Goal: Check status: Check status

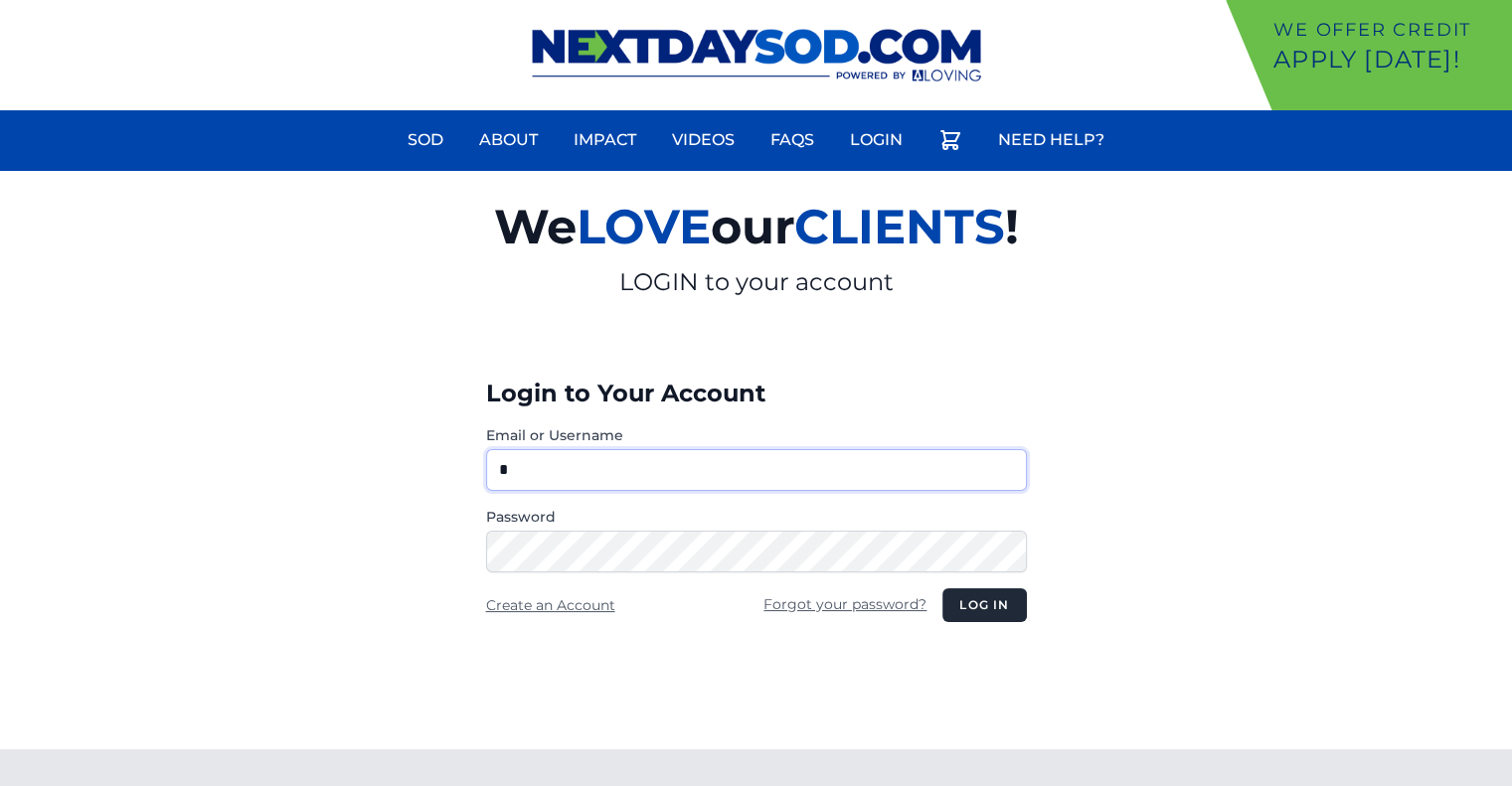
type input "********"
click at [973, 596] on button "Log in" at bounding box center [984, 605] width 84 height 34
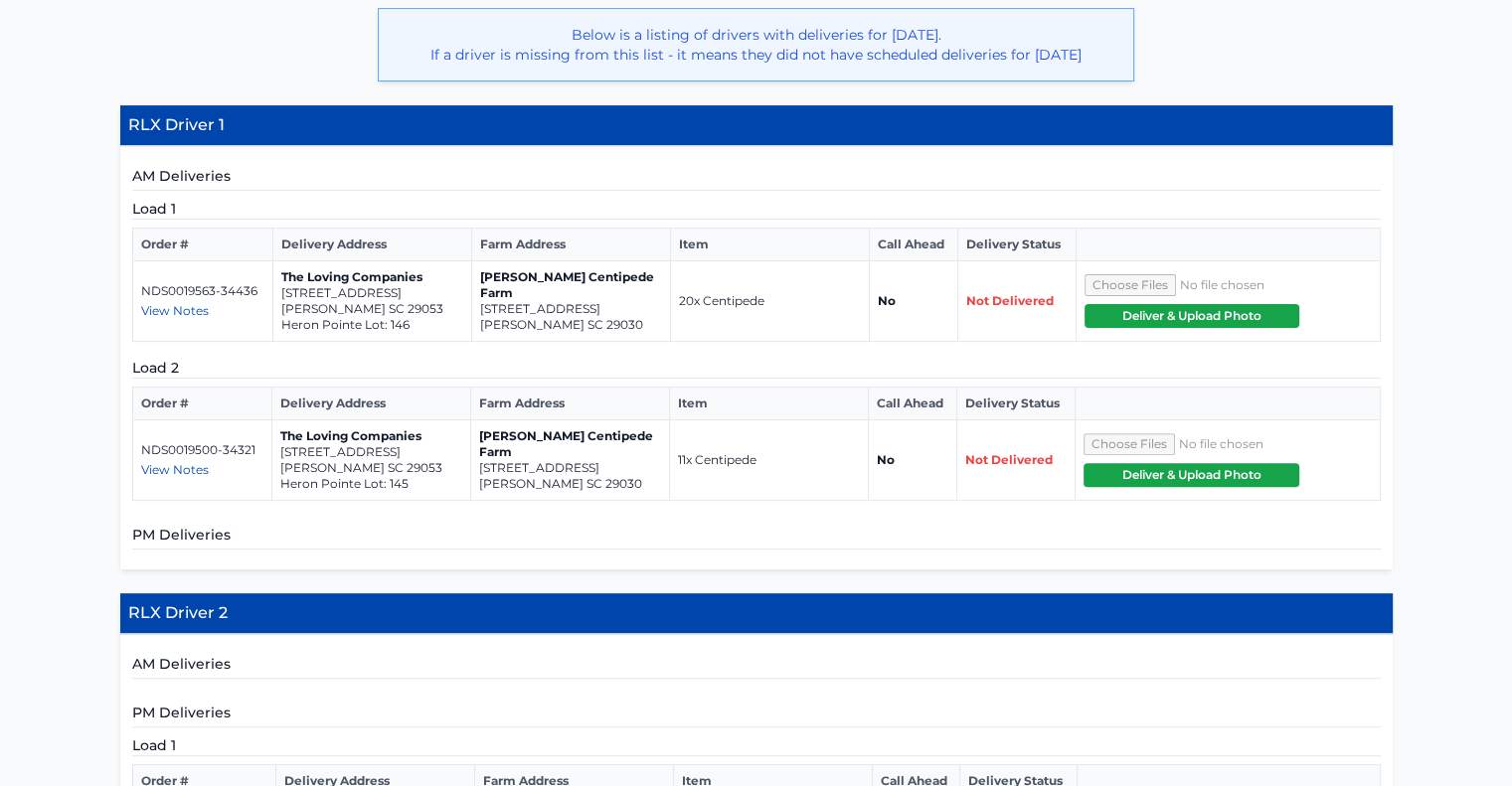
scroll to position [497, 0]
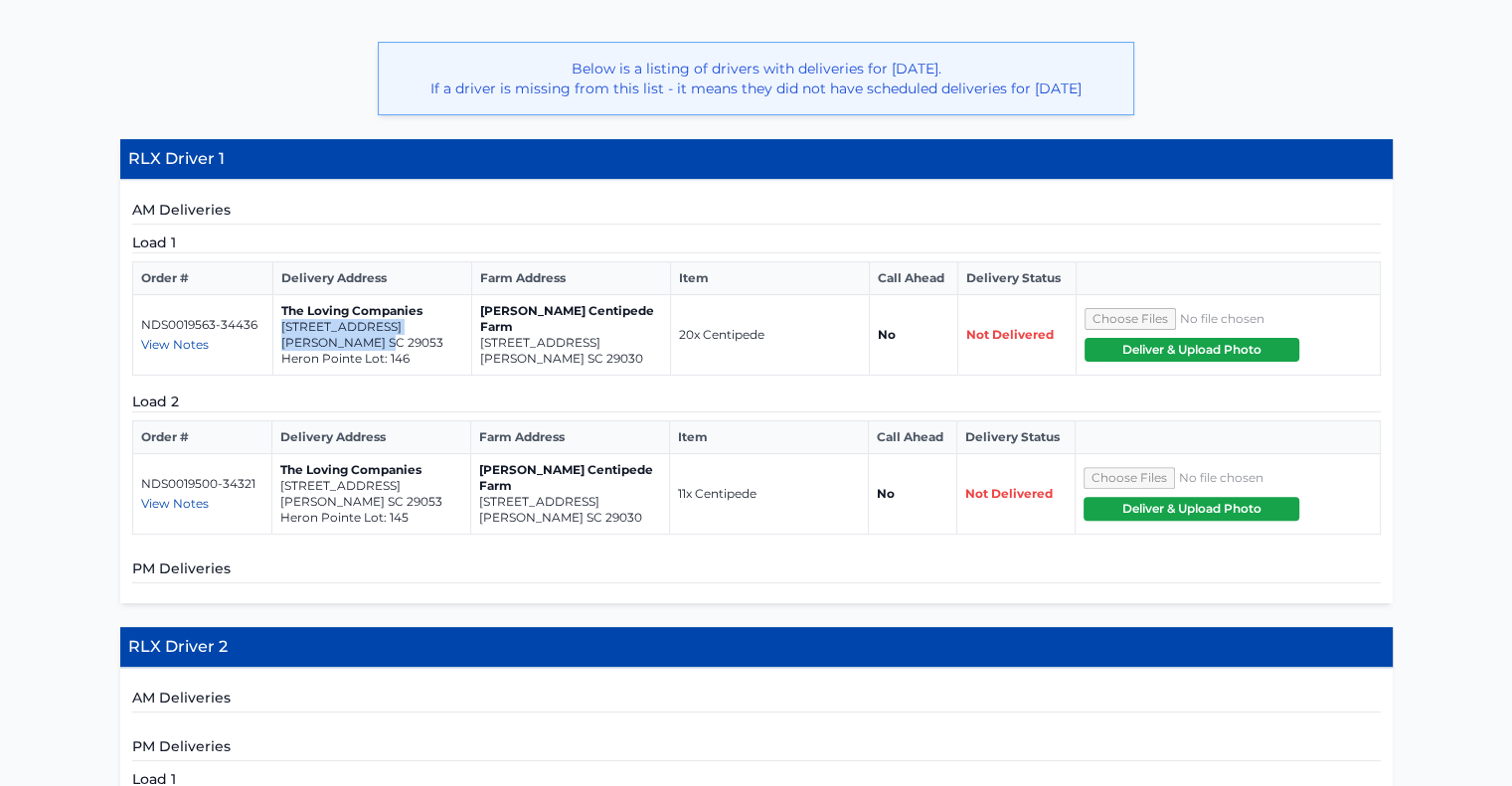
drag, startPoint x: 379, startPoint y: 341, endPoint x: 282, endPoint y: 324, distance: 98.5
click at [282, 324] on td "The Loving Companies 551 Happy Hollow Drive Gaston SC 29053 Heron Pointe Lot: 1…" at bounding box center [372, 335] width 199 height 81
copy td "551 Happy Hollow Drive Gaston SC 29053"
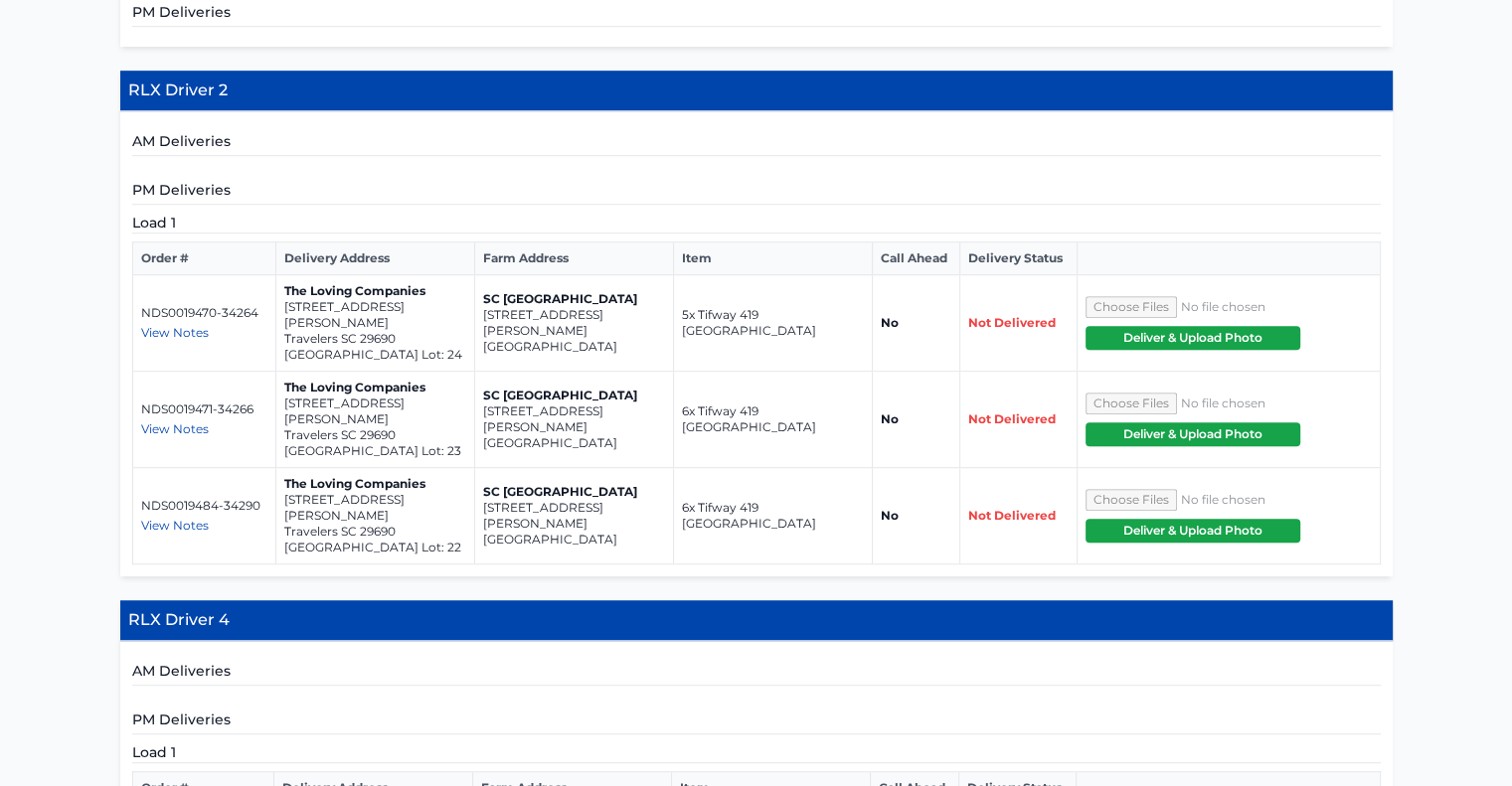
scroll to position [1092, 0]
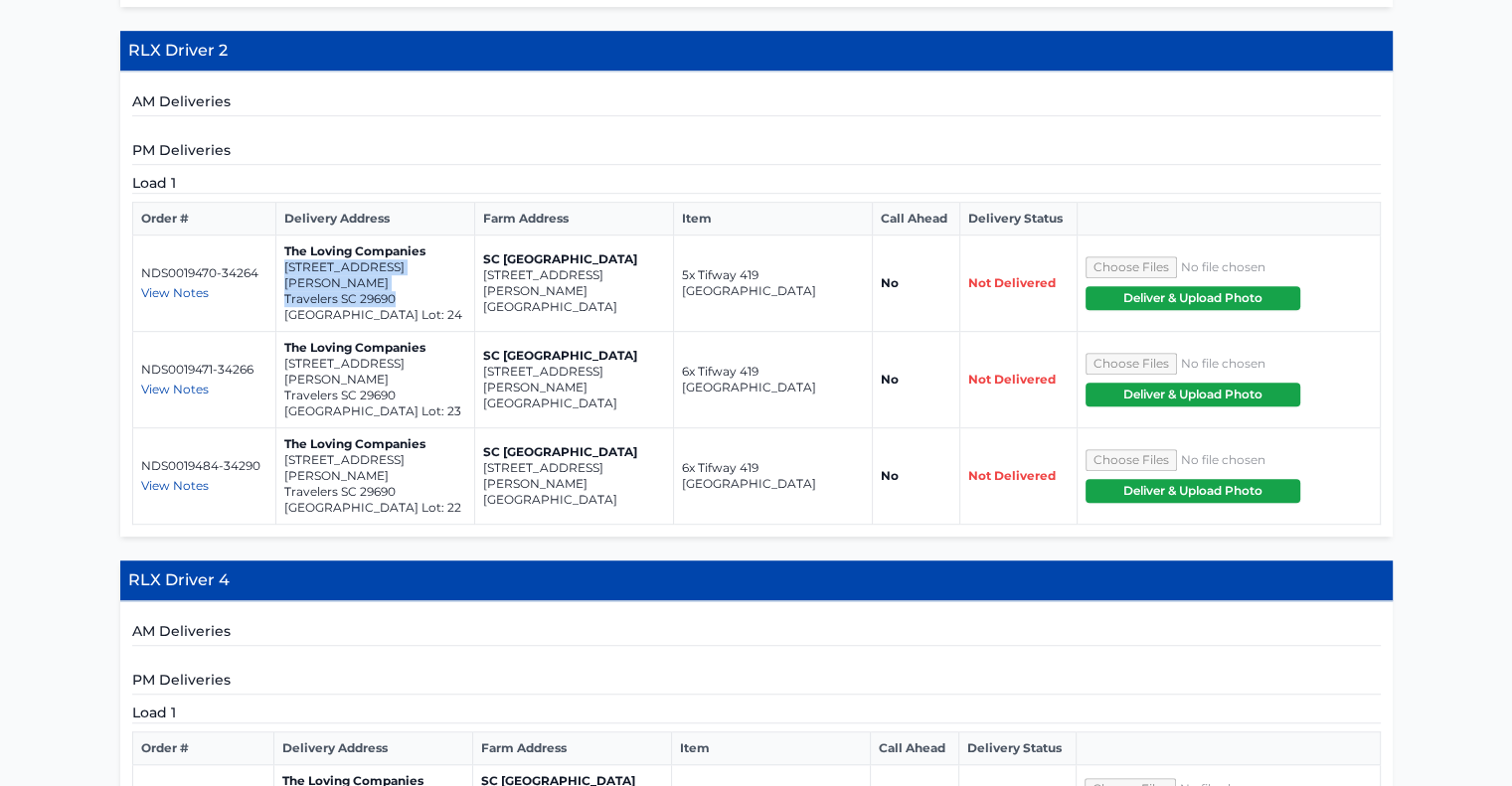
drag, startPoint x: 408, startPoint y: 275, endPoint x: 280, endPoint y: 258, distance: 129.1
click at [280, 258] on td "The Loving Companies 212 McCormick Place Travelers SC 29690 Spring Park Lot: 24" at bounding box center [374, 283] width 199 height 97
copy td "212 McCormick Place Travelers SC 29690"
click at [420, 387] on p "Travelers SC 29690" at bounding box center [375, 395] width 182 height 16
click at [191, 478] on span "View Notes" at bounding box center [175, 485] width 68 height 15
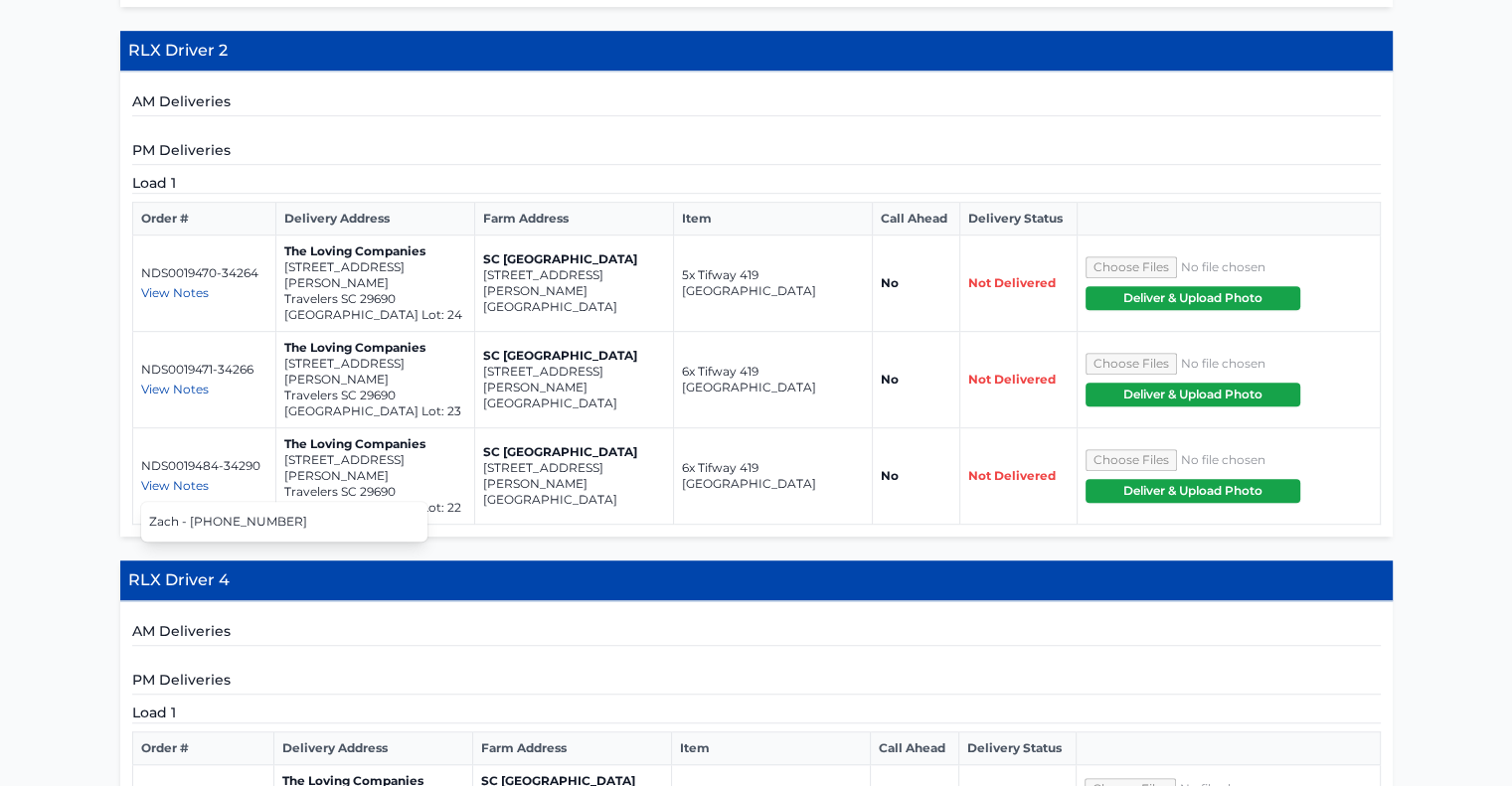
click at [192, 381] on span "View Notes" at bounding box center [175, 388] width 68 height 15
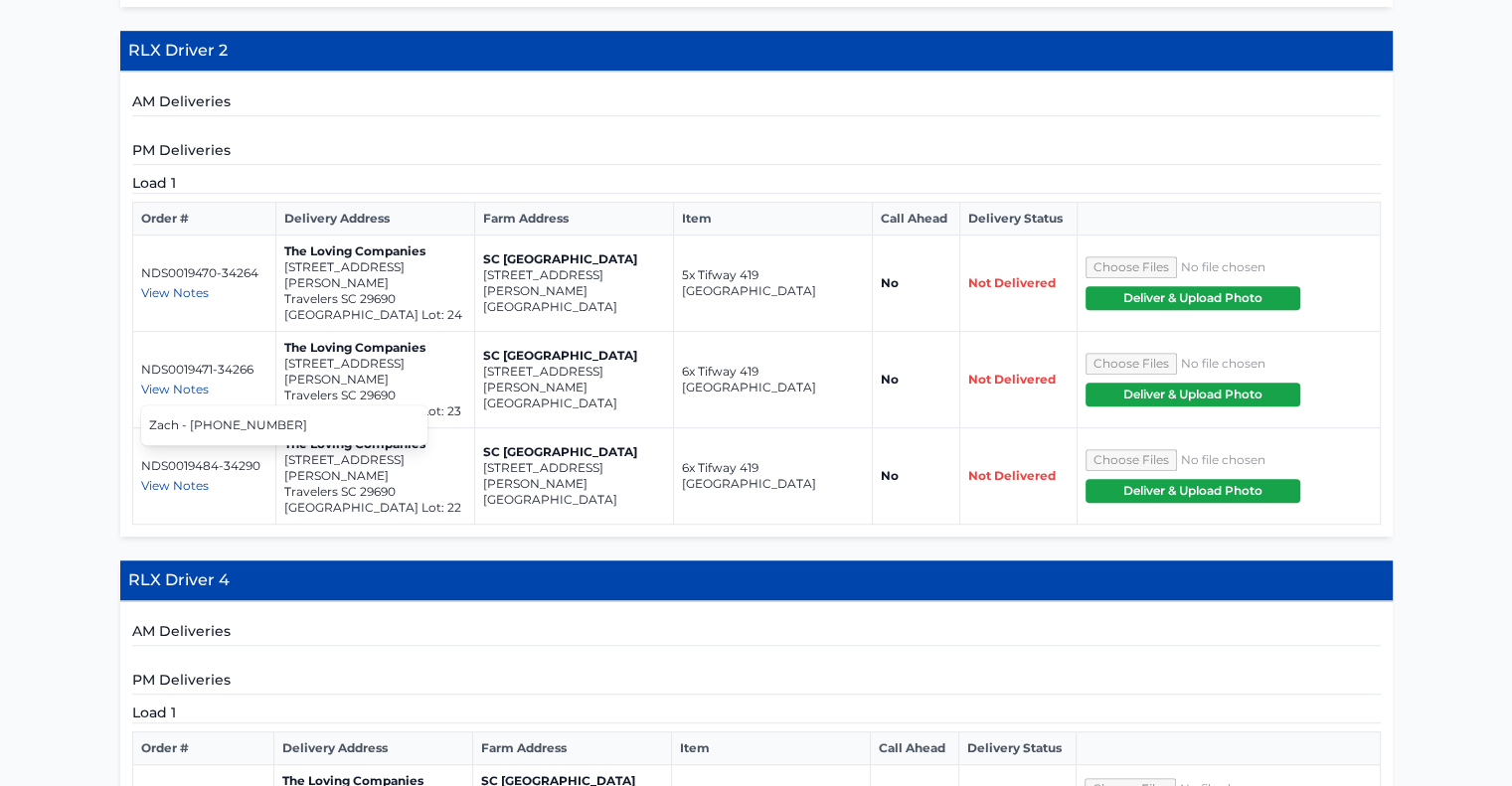
click at [192, 285] on span "View Notes" at bounding box center [175, 292] width 68 height 15
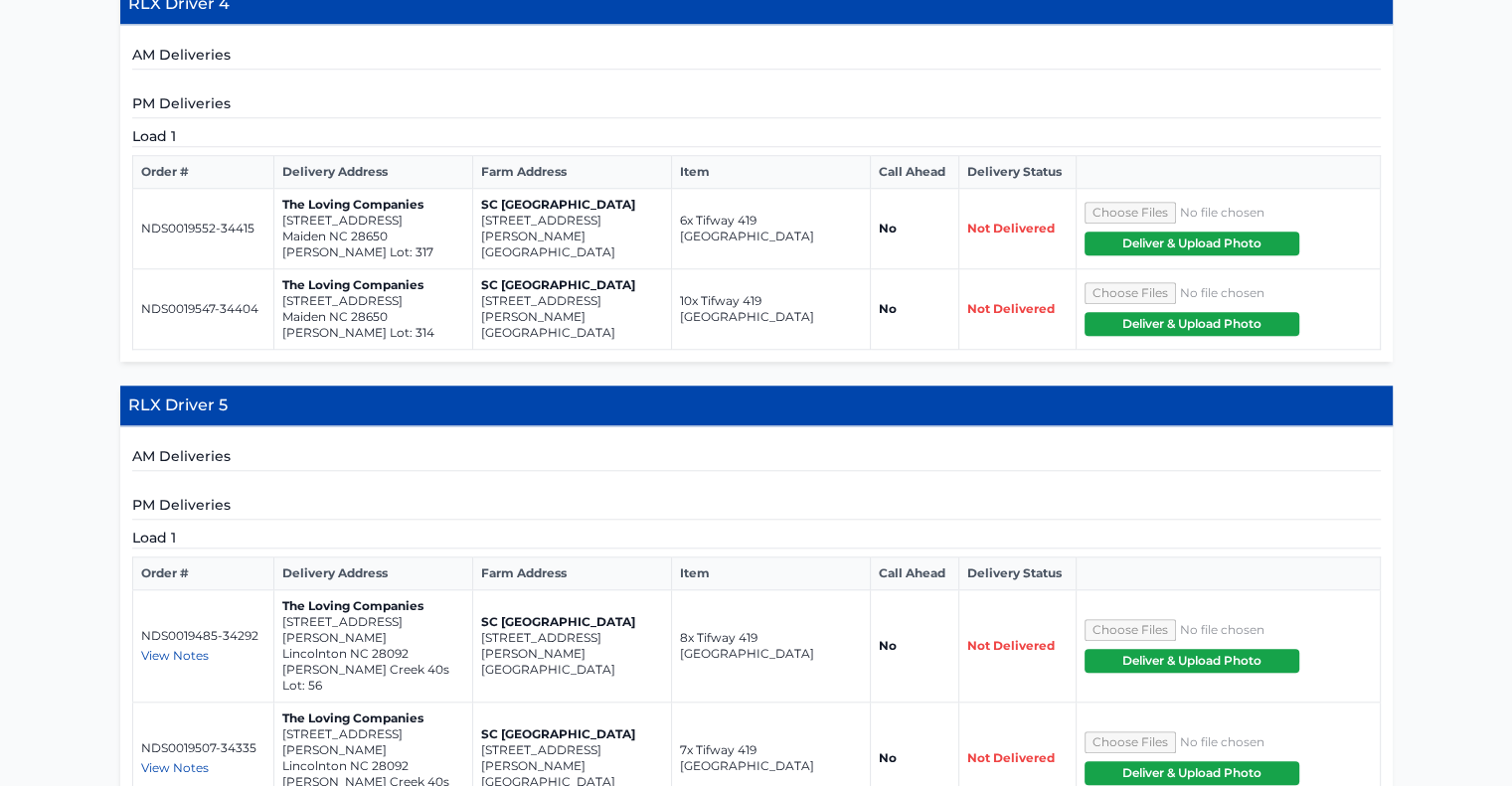
scroll to position [1569, 0]
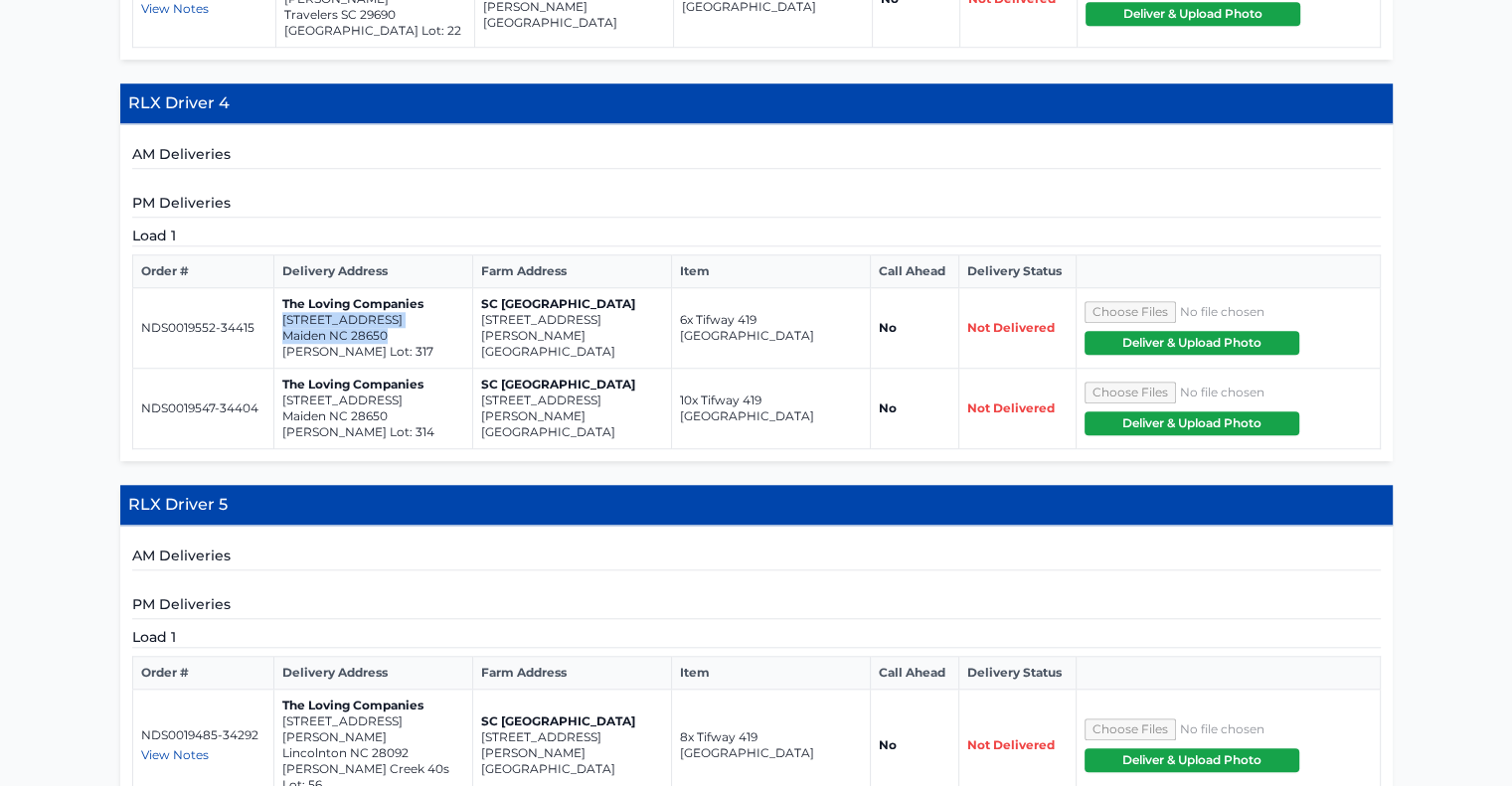
drag, startPoint x: 390, startPoint y: 277, endPoint x: 280, endPoint y: 266, distance: 110.5
click at [280, 288] on td "The Loving Companies 4344 Shimmering Stone Way Maiden NC 28650 Shannon Woods Lo…" at bounding box center [373, 328] width 199 height 81
copy td "4344 Shimmering Stone Way Maiden NC 28650"
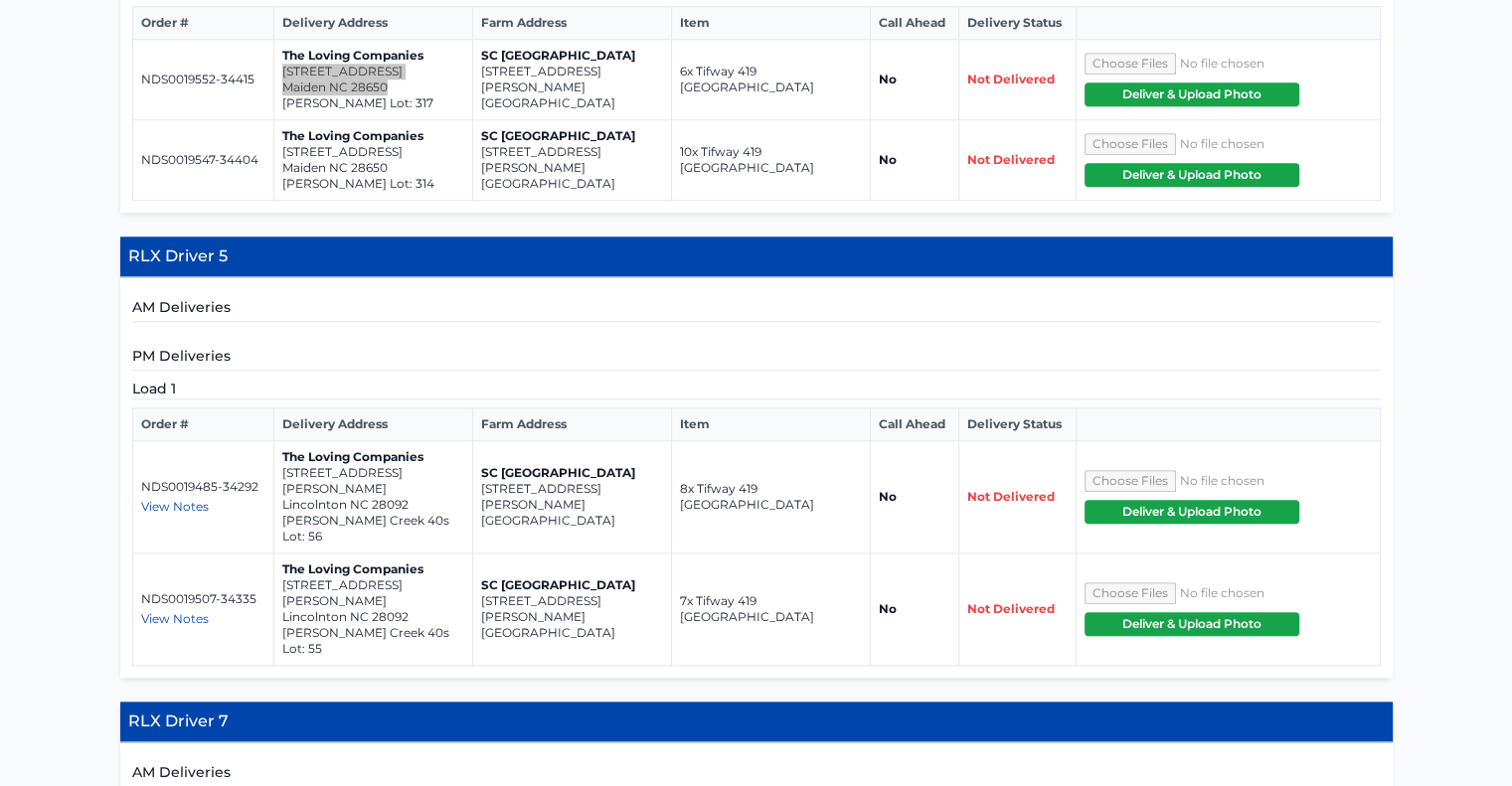
scroll to position [1819, 0]
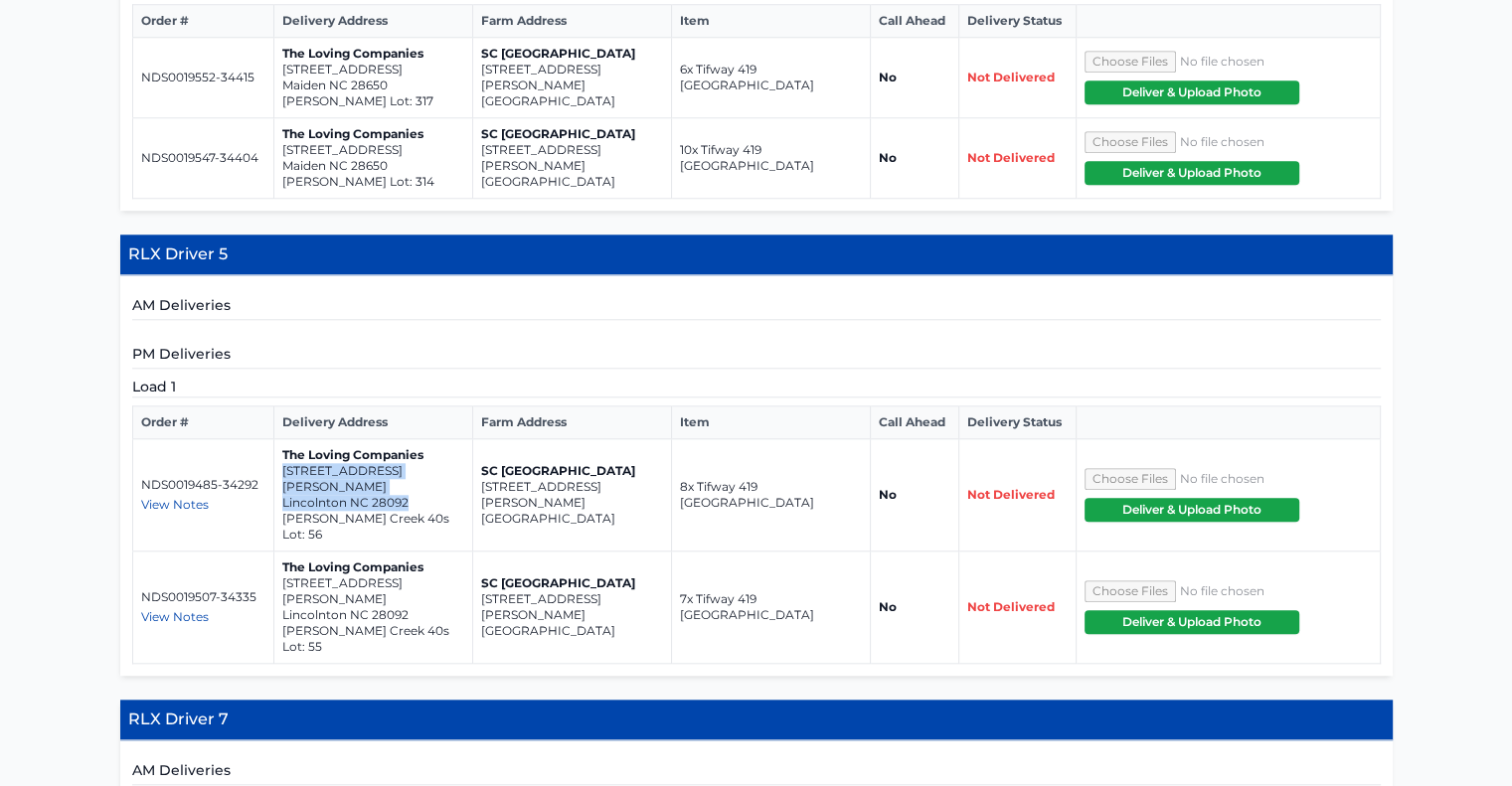
drag, startPoint x: 415, startPoint y: 426, endPoint x: 282, endPoint y: 411, distance: 133.8
click at [282, 439] on td "The Loving Companies 3094 Ora Smith Road Lincolnton NC 28092 Clark Creek 40s Lo…" at bounding box center [373, 495] width 199 height 113
copy td "3094 Ora Smith Road Lincolnton NC 28092"
drag, startPoint x: 409, startPoint y: 512, endPoint x: 282, endPoint y: 497, distance: 127.9
click at [282, 552] on td "The Loving Companies 3098 Ora Smith Road Lincolnton NC 28092 Clark Creek 40s Lo…" at bounding box center [373, 607] width 199 height 113
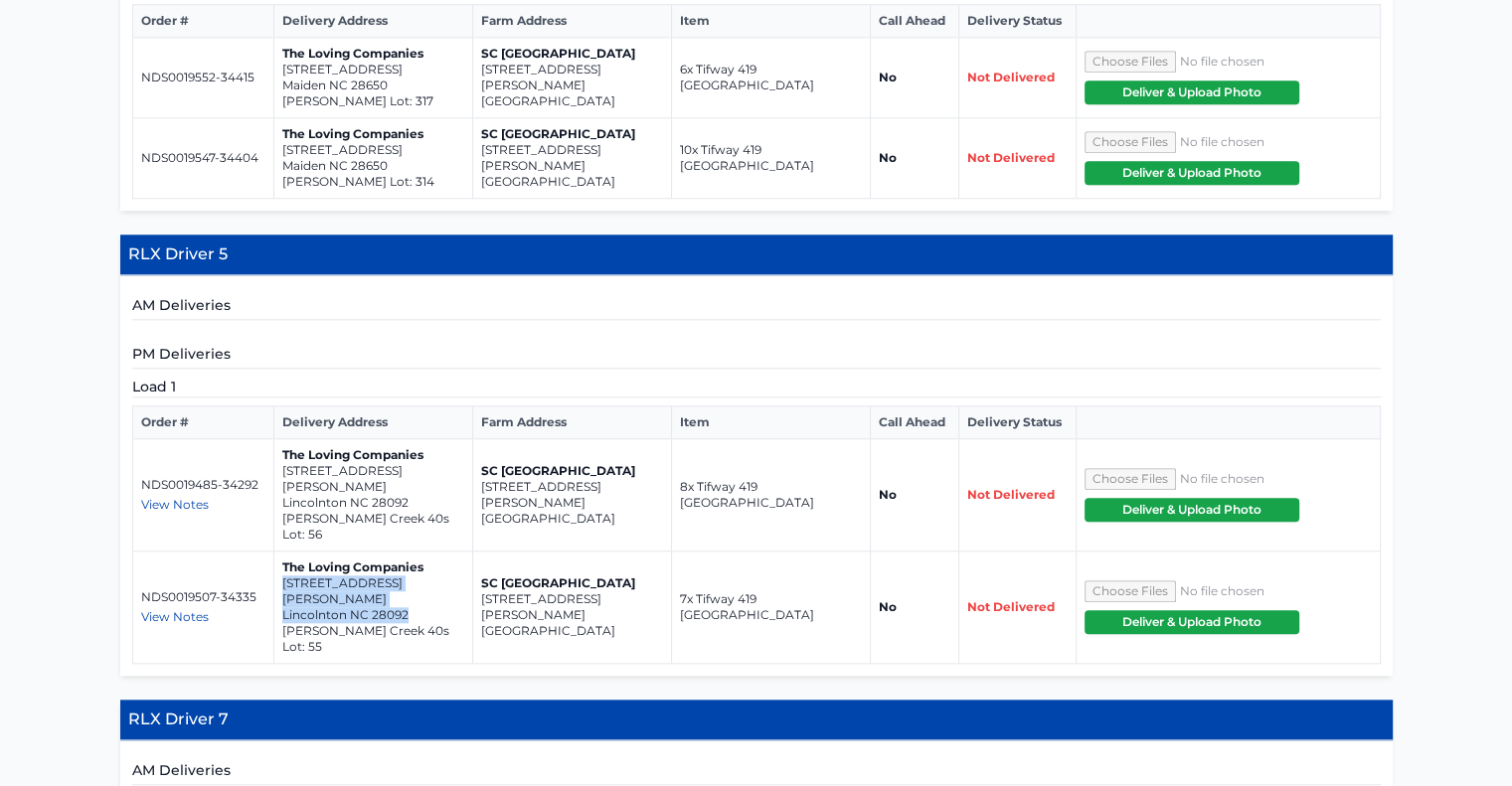
copy td "3098 Ora Smith Road Lincolnton NC 28092"
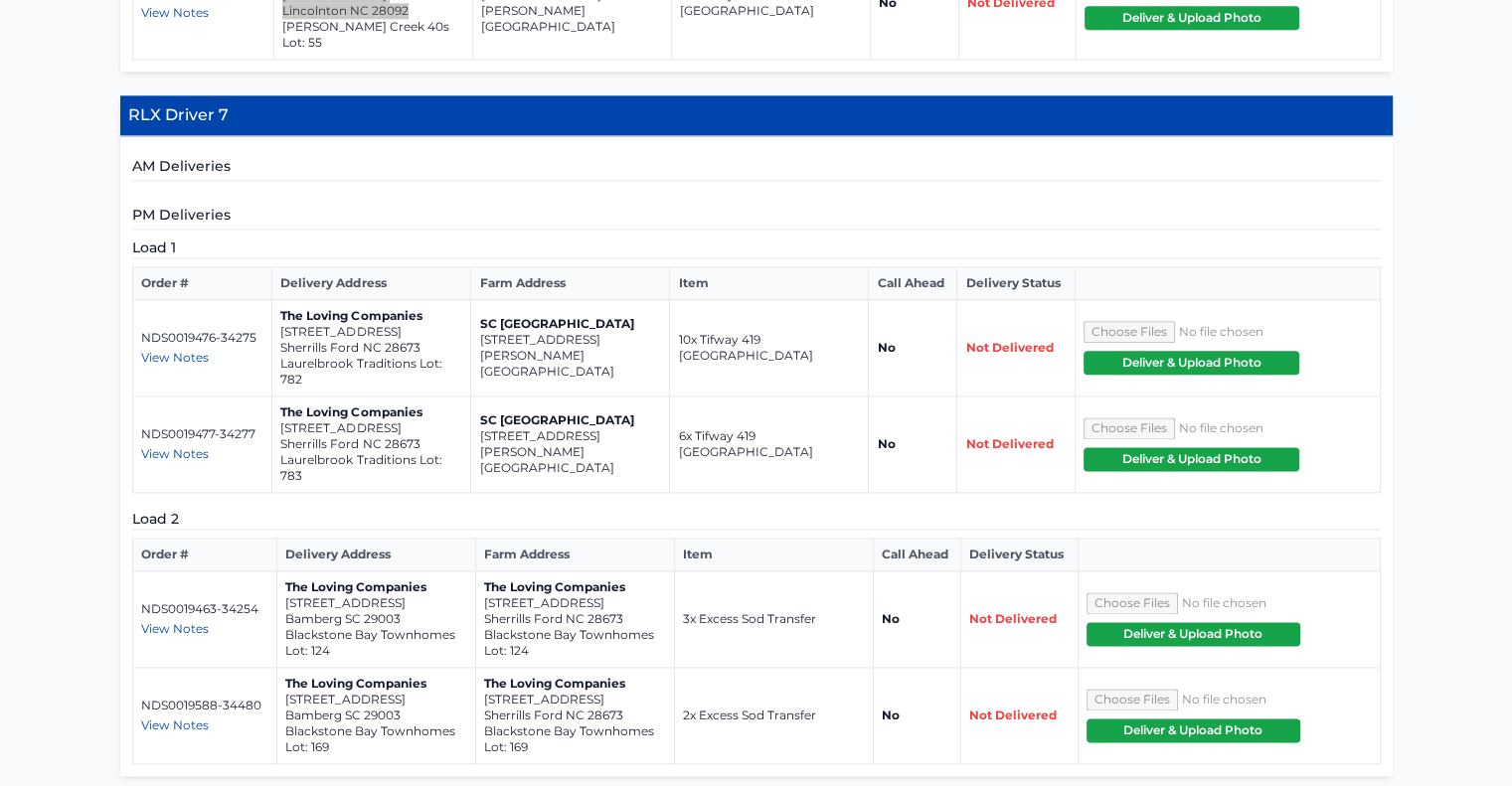
scroll to position [2412, 0]
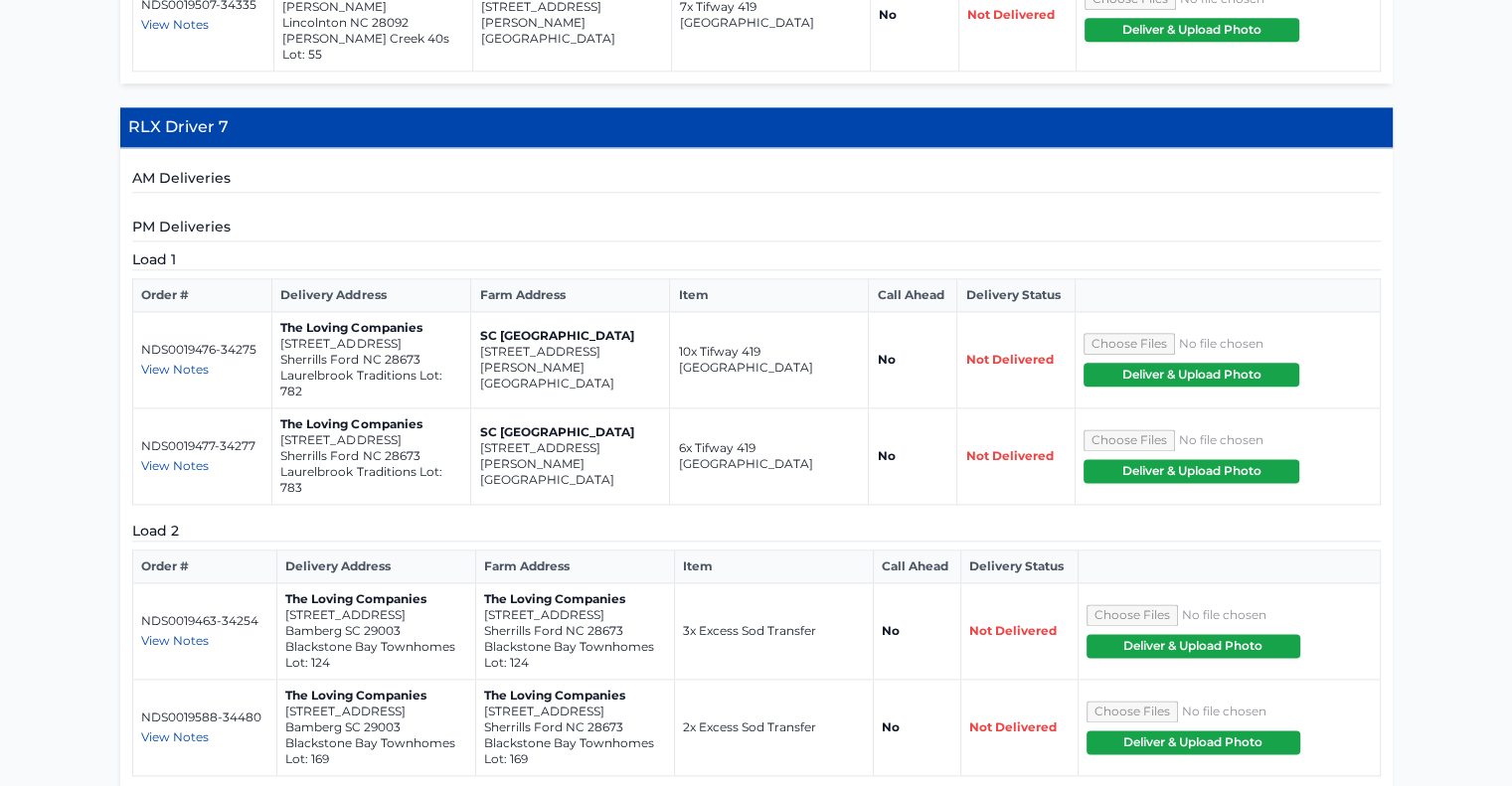
click at [184, 632] on span "View Notes" at bounding box center [175, 639] width 68 height 15
click at [163, 729] on span "View Notes" at bounding box center [175, 736] width 68 height 15
click at [199, 679] on td "NDS0019588-34480 View Notes haul 2 pallets of excess sod located across from lo…" at bounding box center [204, 727] width 144 height 97
drag, startPoint x: 428, startPoint y: 240, endPoint x: 279, endPoint y: 217, distance: 150.8
click at [279, 312] on td "The Loving Companies 7901 Old Brook Road Sherrills Ford NC 28673 Laurelbrook Tr…" at bounding box center [371, 360] width 199 height 97
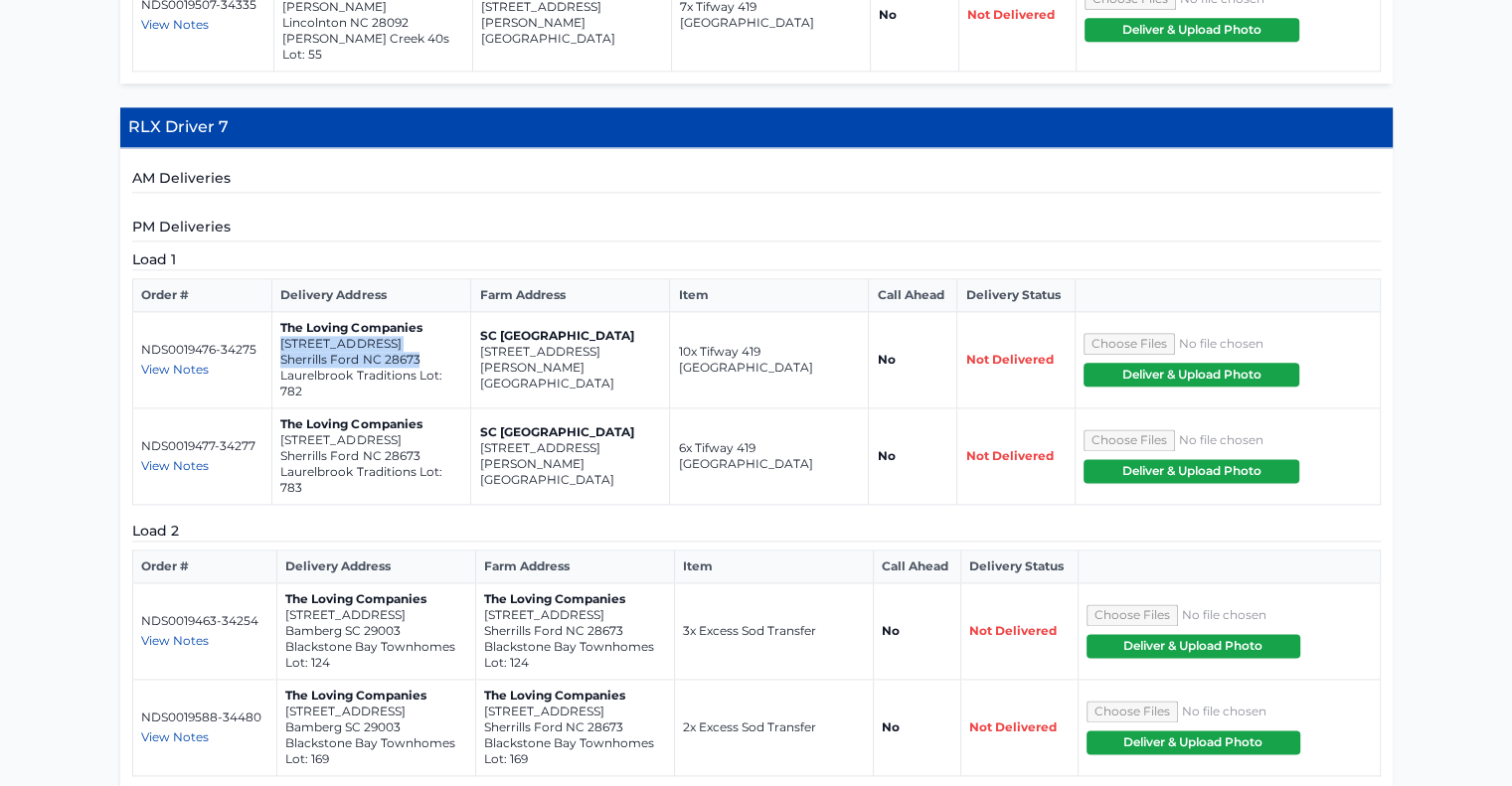
copy td "7901 Old Brook Road Sherrills Ford NC 28673"
drag, startPoint x: 416, startPoint y: 329, endPoint x: 282, endPoint y: 321, distance: 134.2
click at [282, 408] on td "The Loving Companies 7905 Old Brook Road Sherrills Ford NC 28673 Laurelbrook Tr…" at bounding box center [371, 456] width 199 height 97
copy td "7905 Old Brook Road Sherrills Ford NC 28673"
drag, startPoint x: 626, startPoint y: 508, endPoint x: 484, endPoint y: 490, distance: 143.1
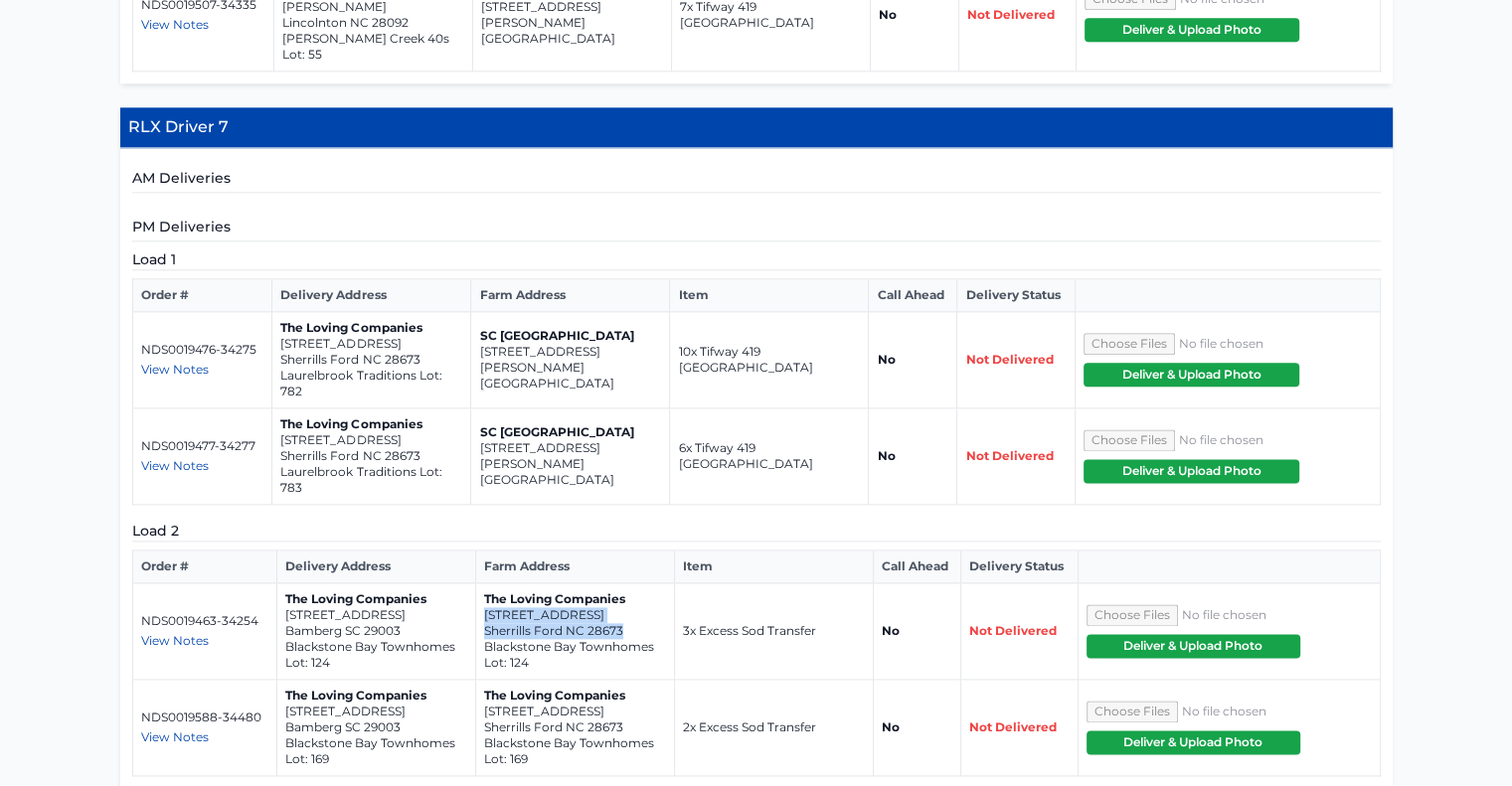
click at [484, 584] on td "The Loving Companies 4238 Steel Way Sherrills Ford NC 28673 Blackstone Bay Town…" at bounding box center [574, 631] width 199 height 97
copy td "4238 Steel Way Sherrills Ford NC 28673"
drag, startPoint x: 620, startPoint y: 601, endPoint x: 477, endPoint y: 590, distance: 143.4
click at [477, 679] on td "The Loving Companies 4364 Bronze Boulevard Sherrills Ford NC 28673 Blackstone B…" at bounding box center [574, 727] width 199 height 97
copy td "4364 Bronze Boulevard Sherrills Ford NC 28673"
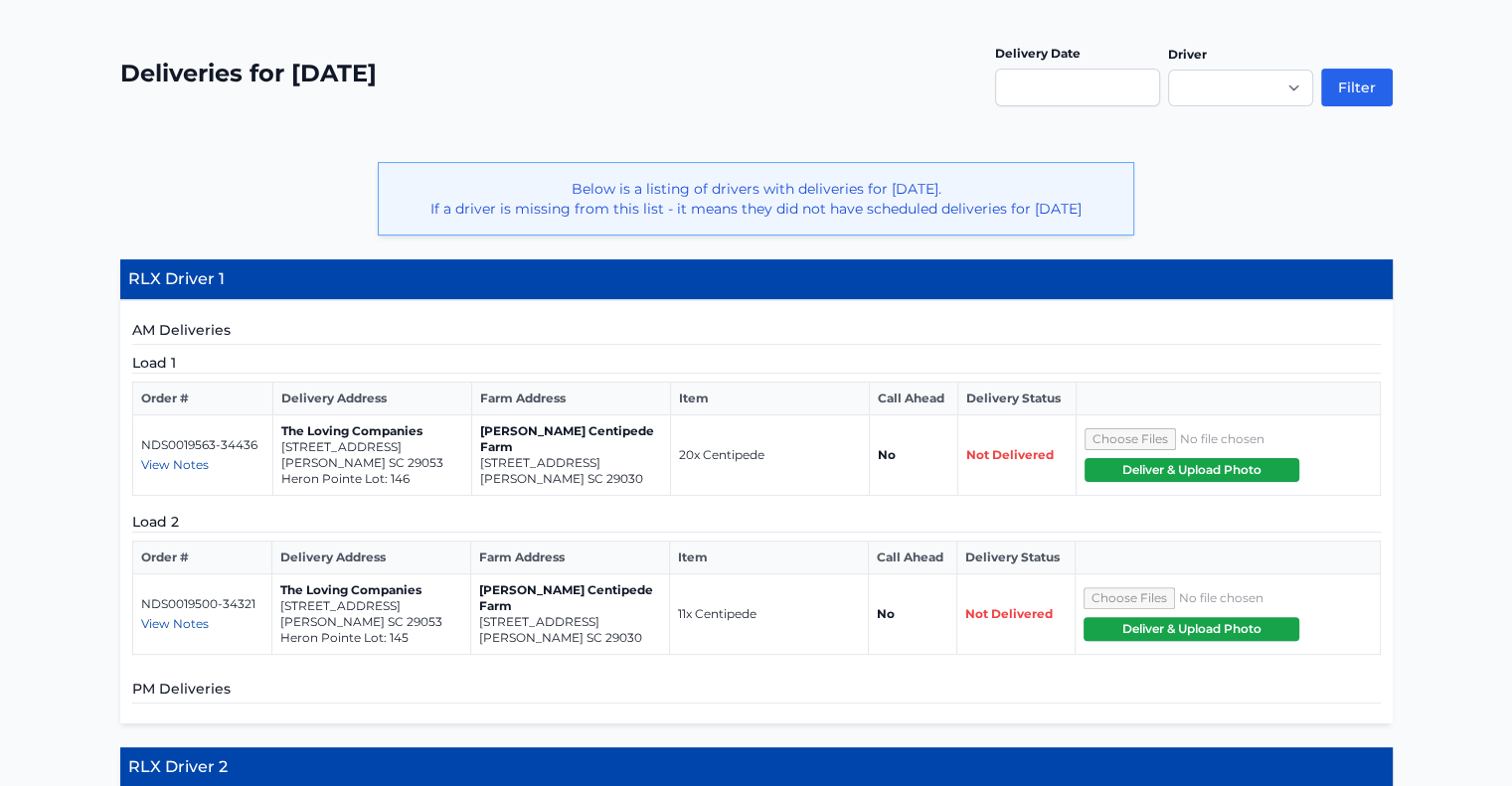
scroll to position [0, 0]
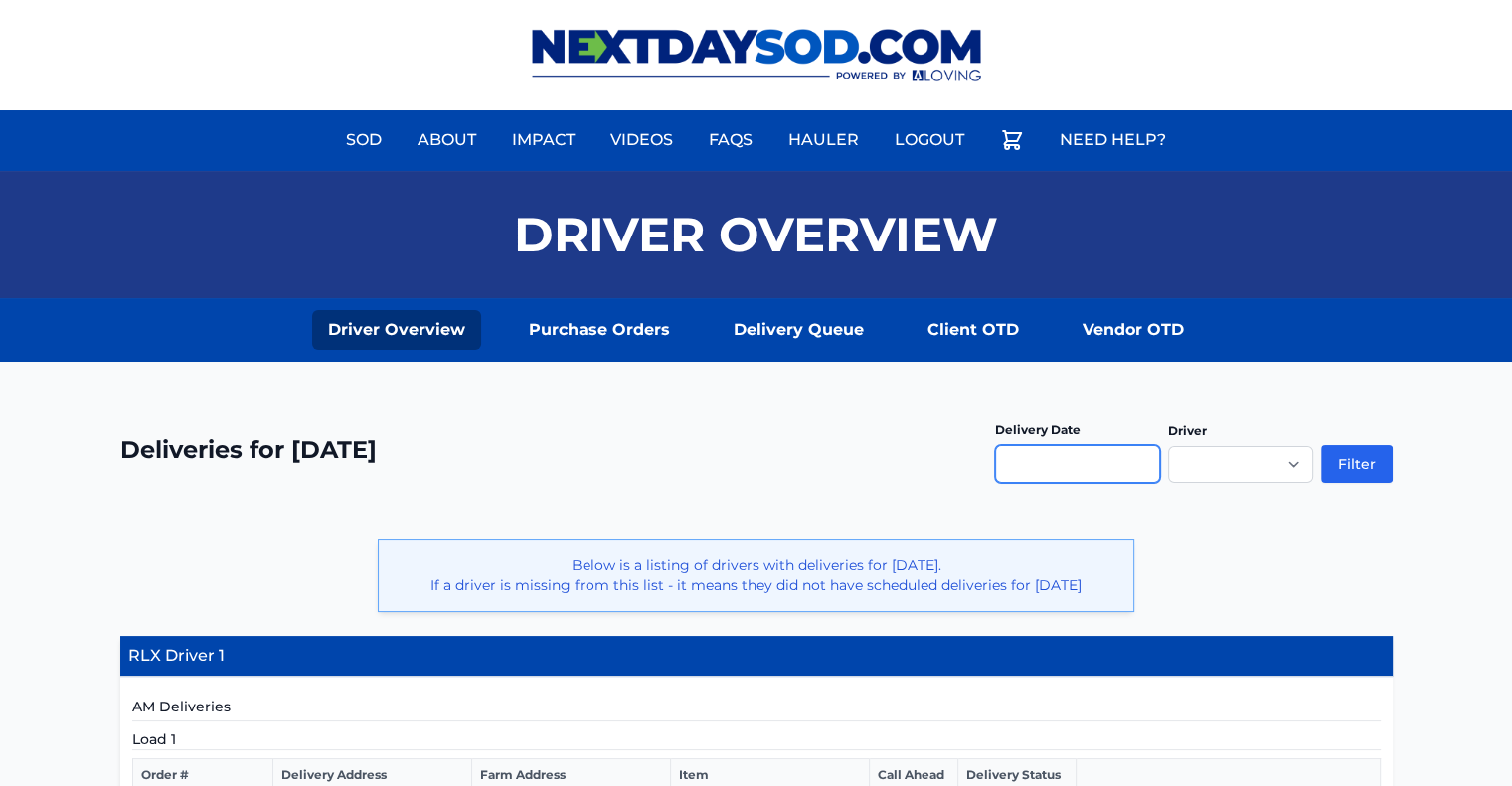
click at [1121, 466] on input "text" at bounding box center [1077, 464] width 165 height 38
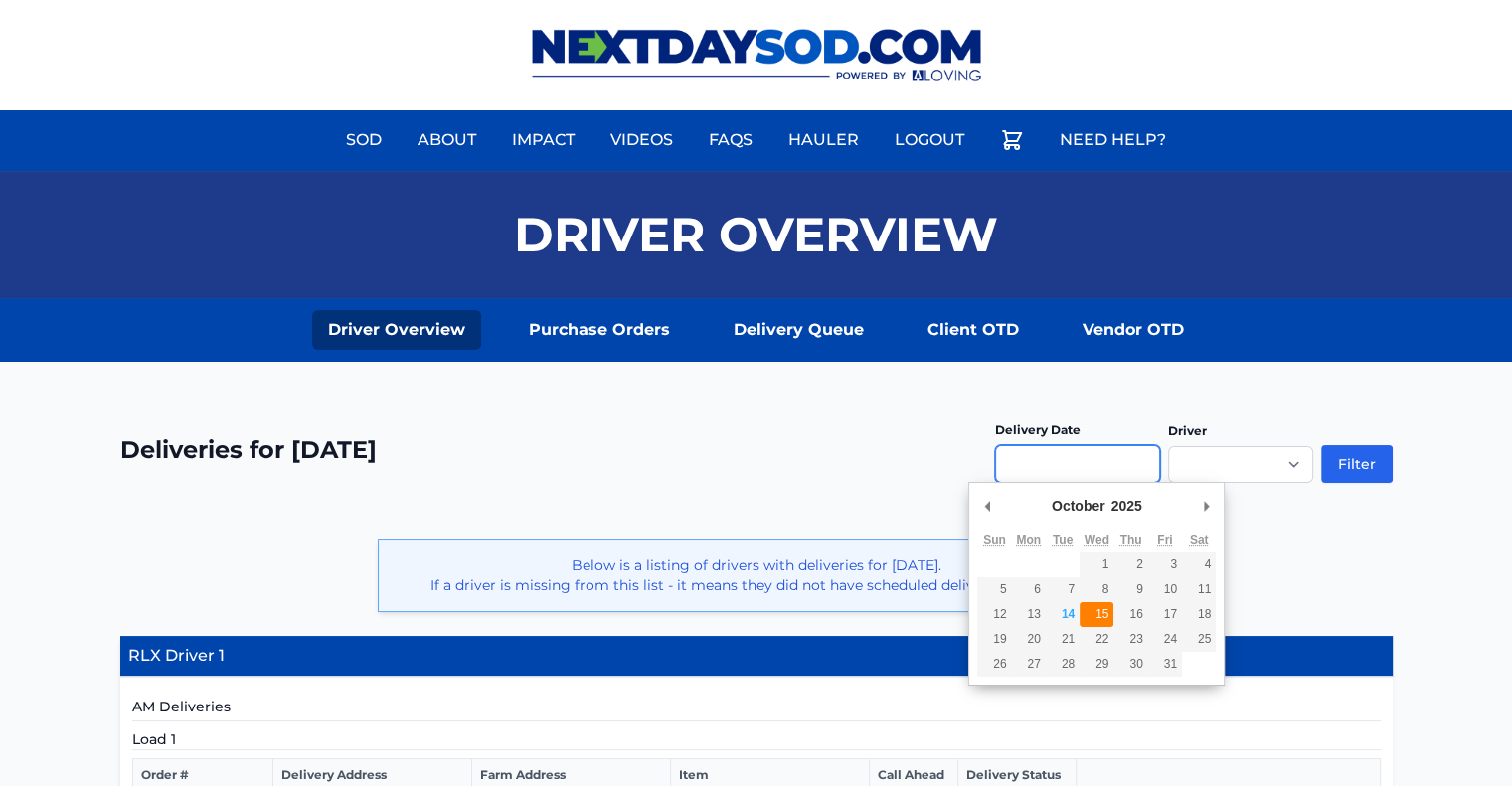
type input "**********"
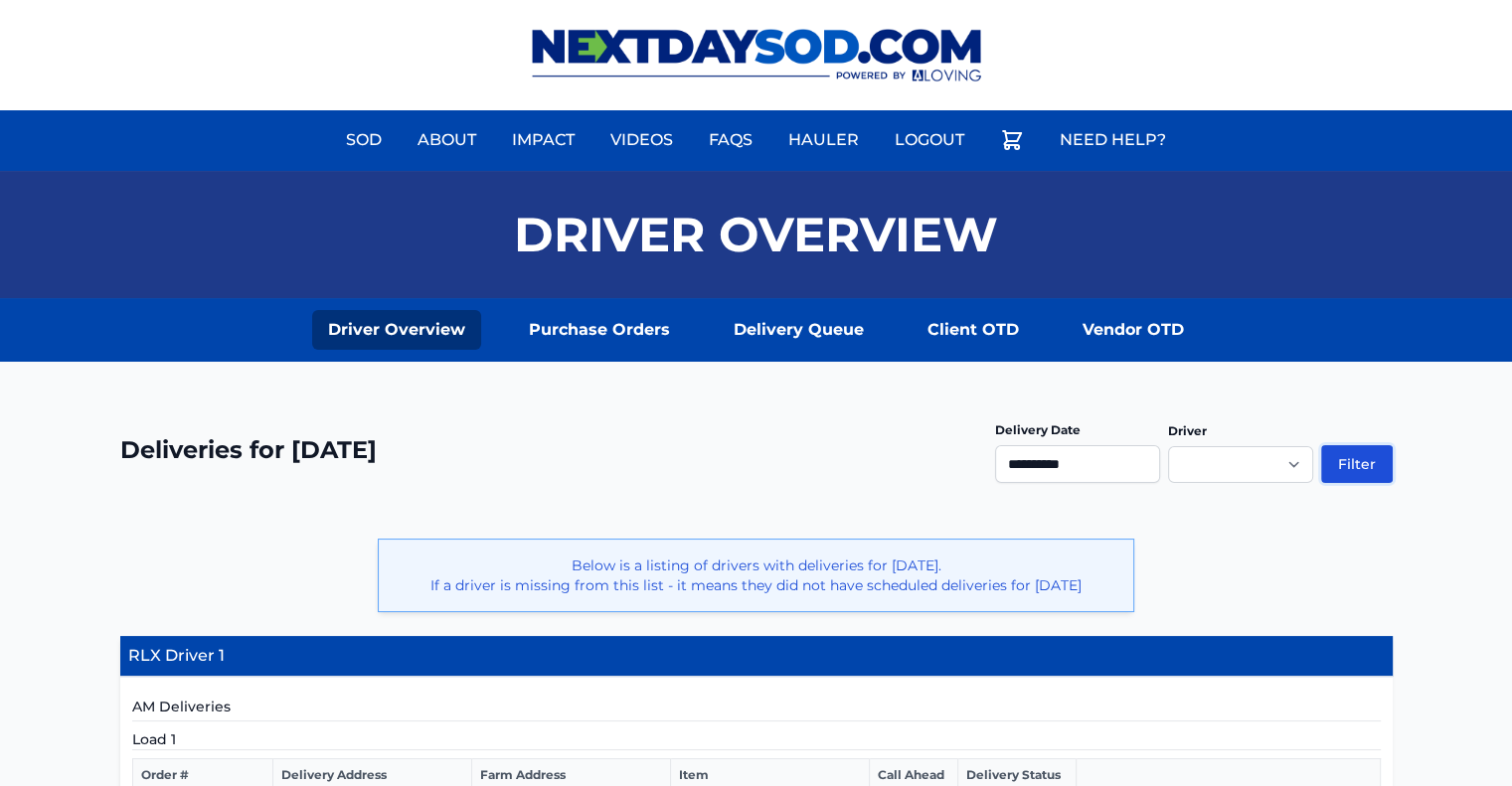
click at [1370, 445] on button "Filter" at bounding box center [1356, 464] width 72 height 38
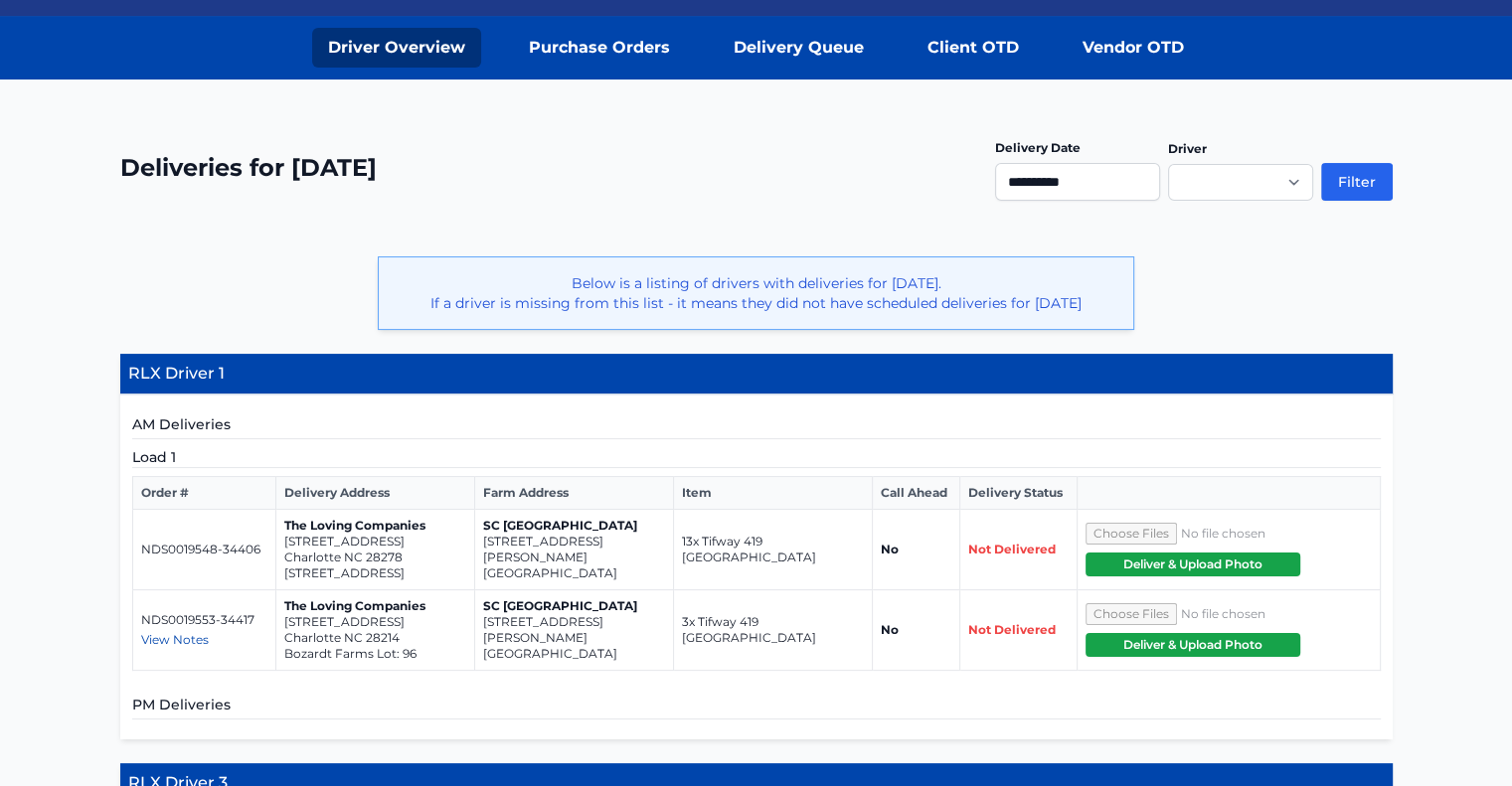
scroll to position [285, 0]
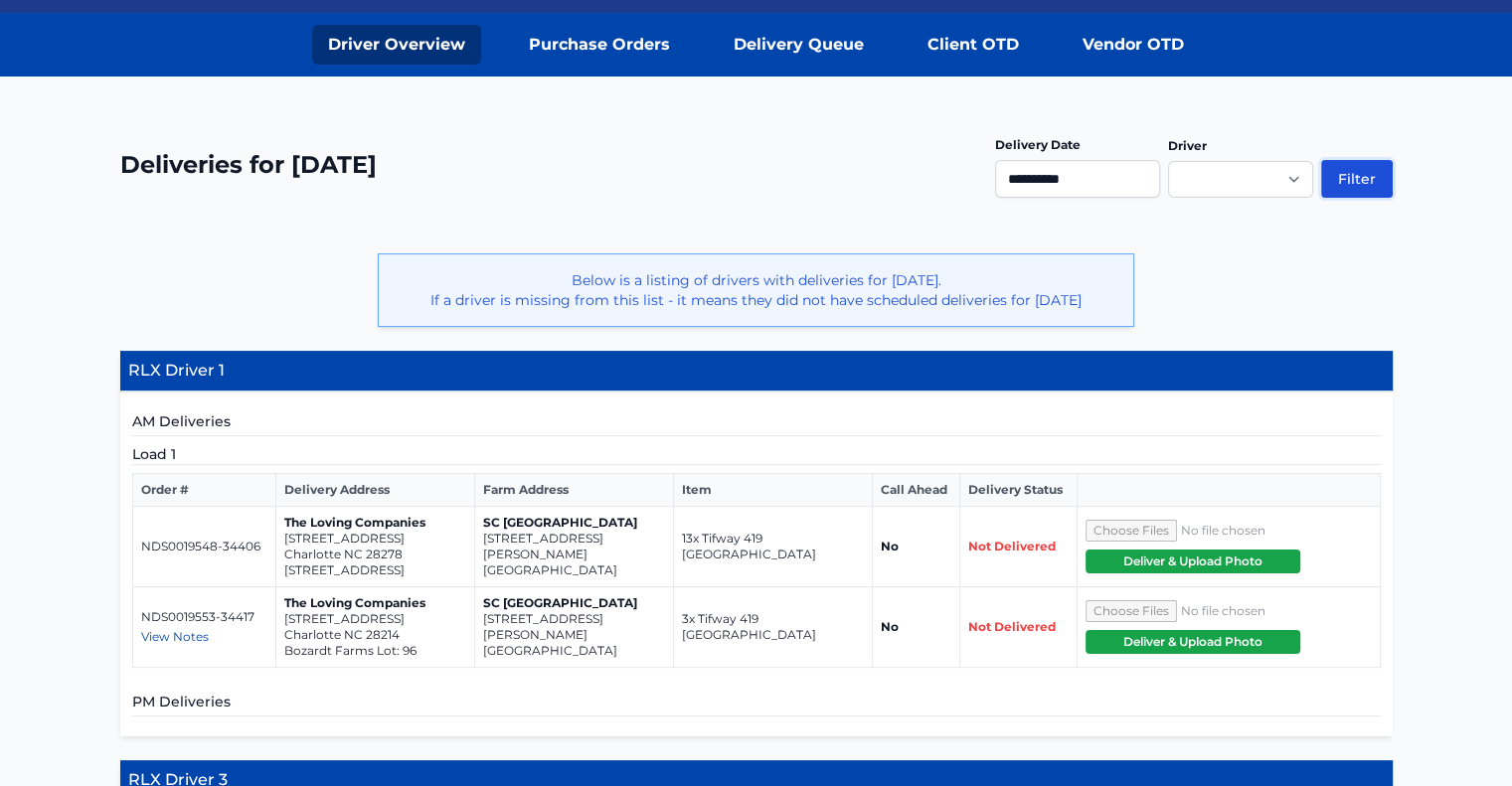
click at [1358, 175] on button "Filter" at bounding box center [1356, 179] width 72 height 38
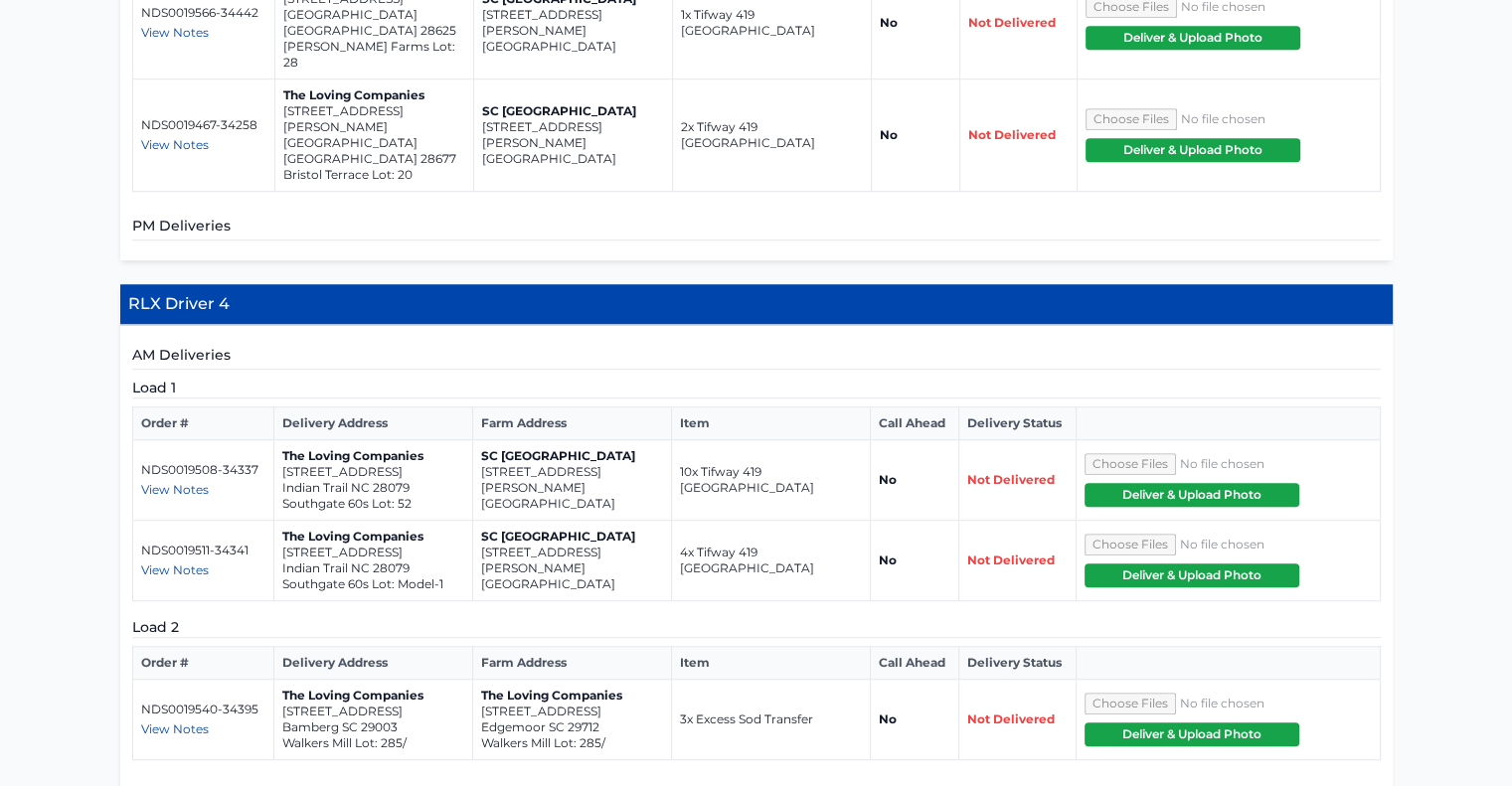
scroll to position [1347, 0]
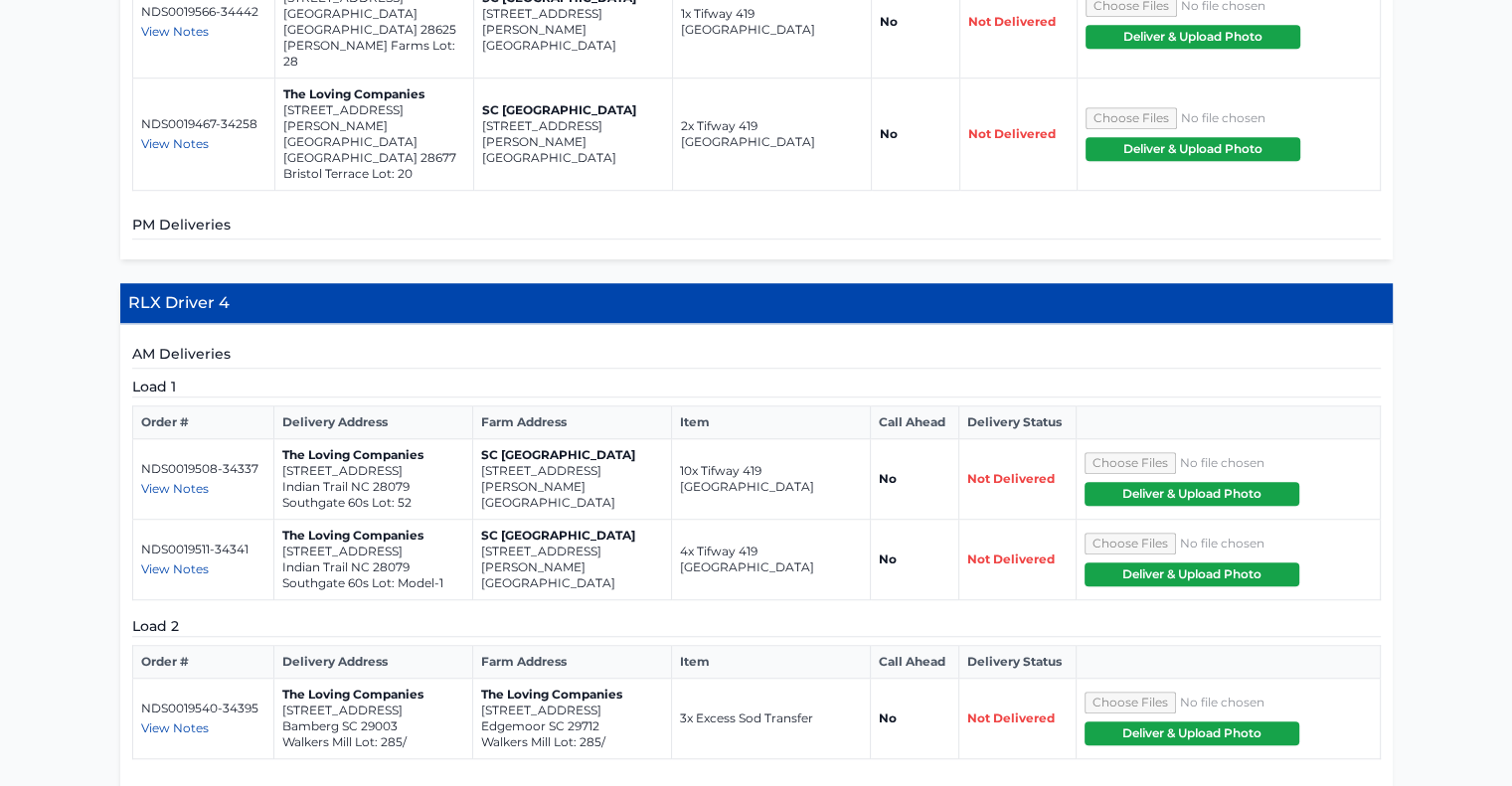
click at [171, 720] on span "View Notes" at bounding box center [175, 727] width 68 height 15
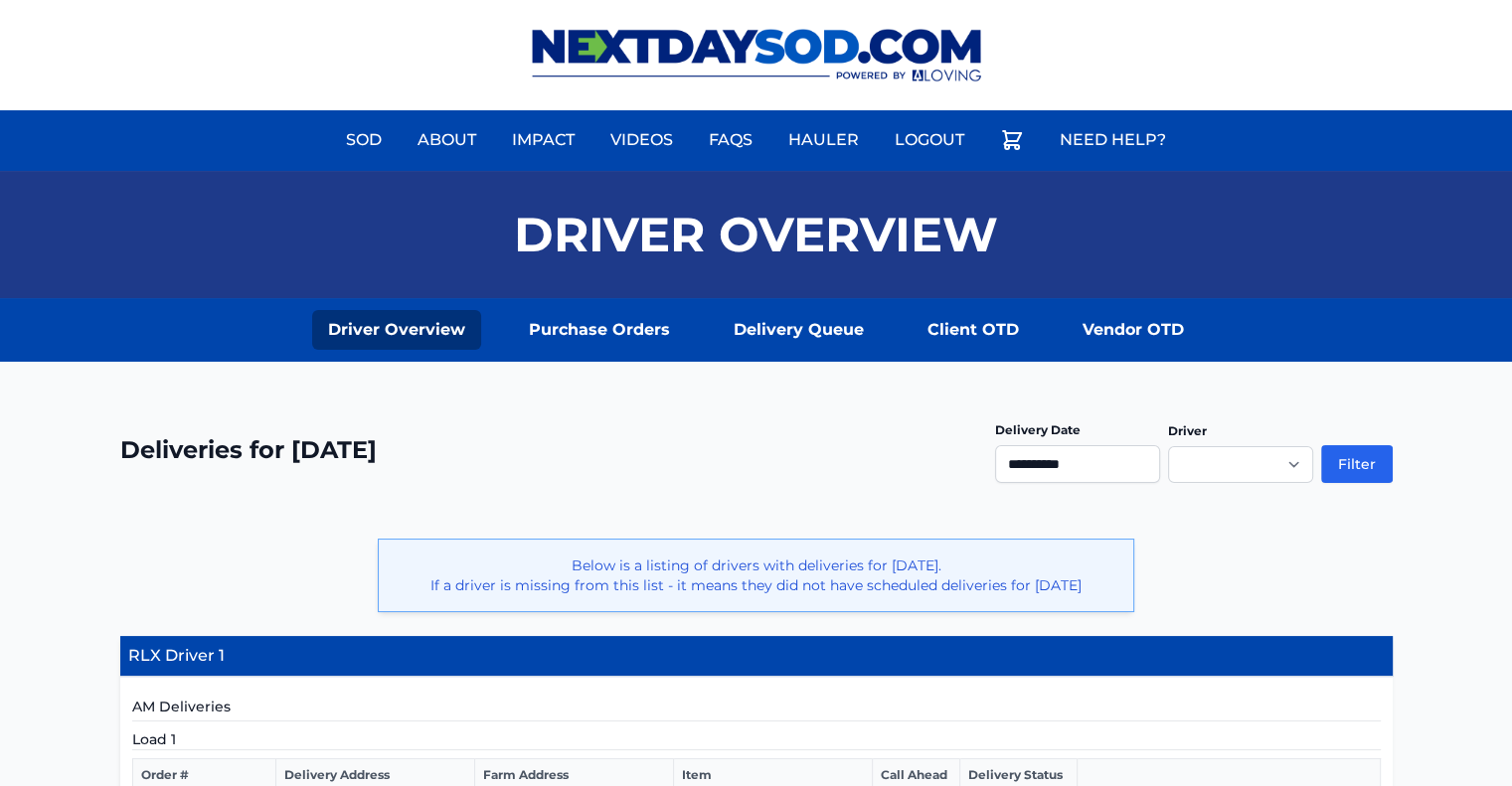
scroll to position [0, 0]
click at [1076, 456] on input "**********" at bounding box center [1077, 464] width 165 height 38
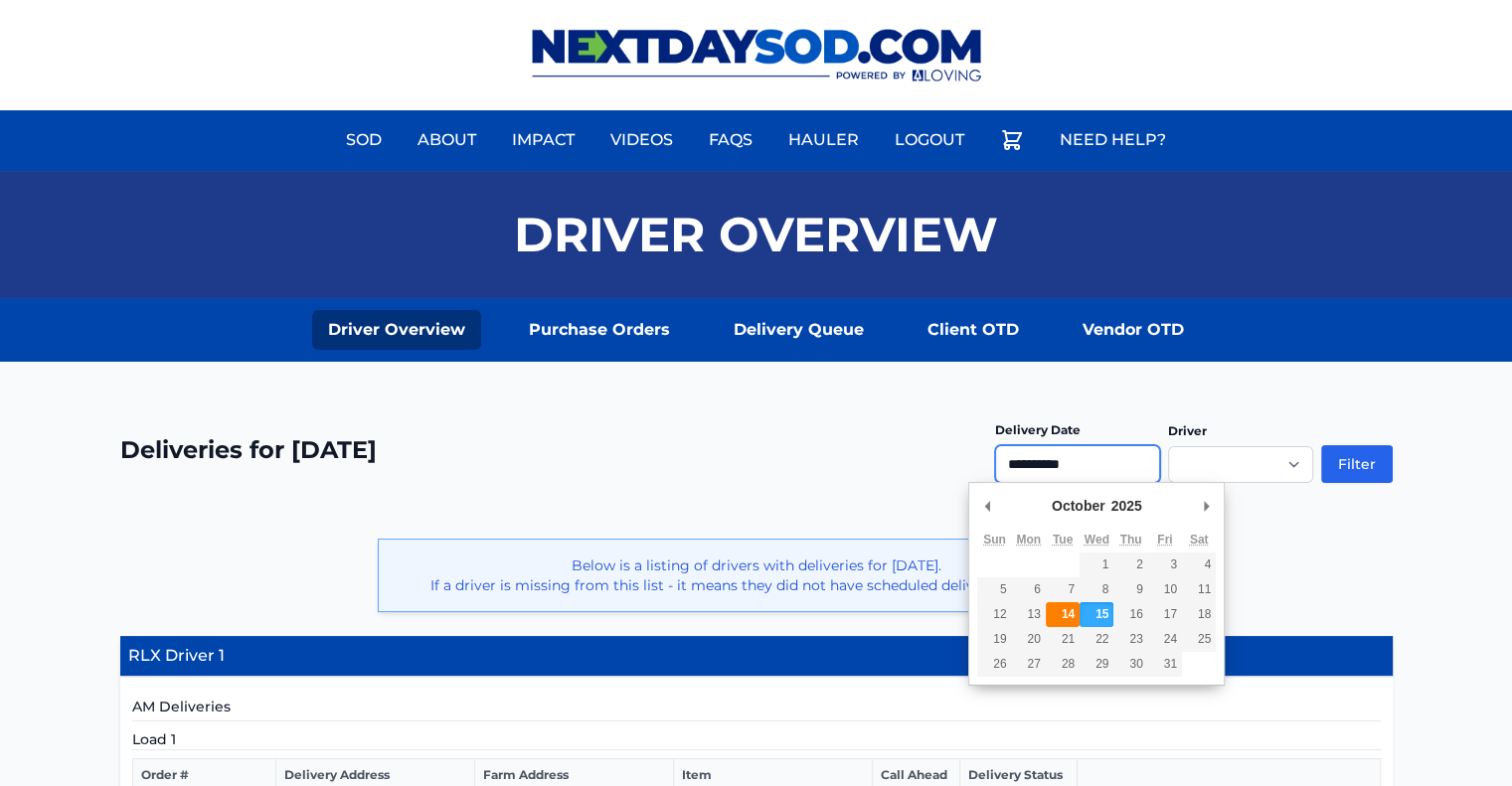
type input "**********"
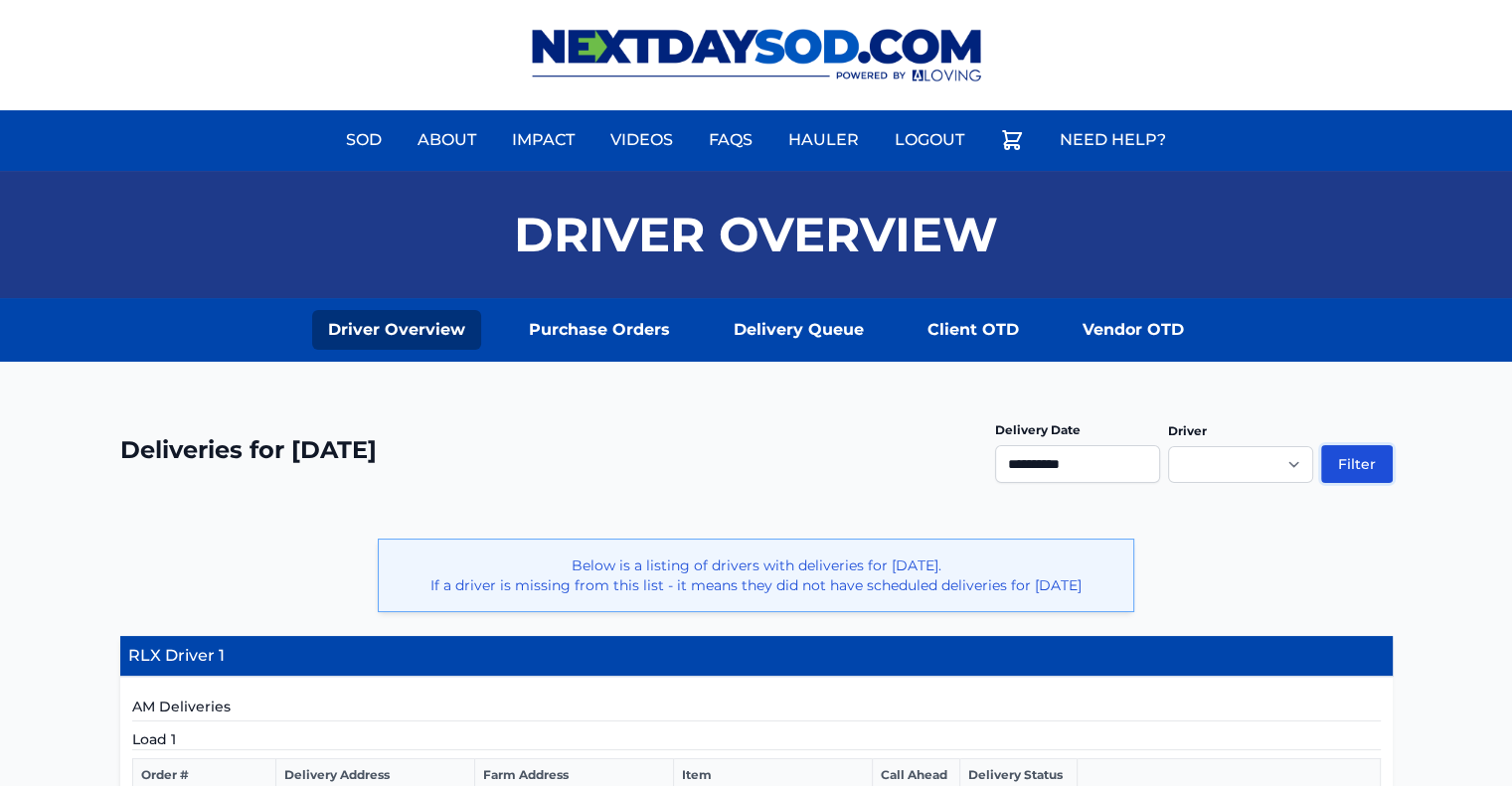
click at [1382, 456] on button "Filter" at bounding box center [1356, 464] width 72 height 38
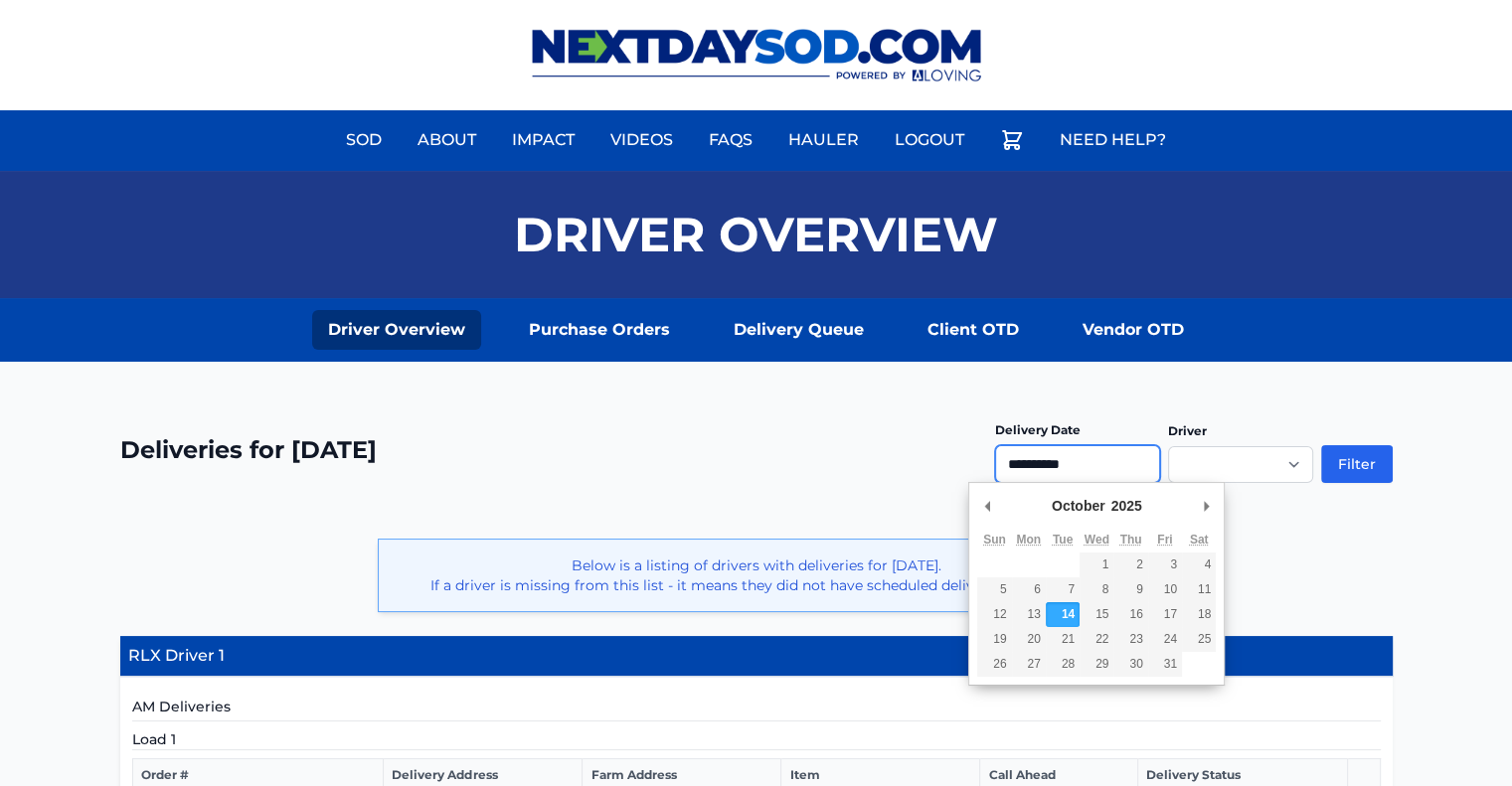
click at [1104, 474] on input "**********" at bounding box center [1077, 464] width 165 height 38
type input "**********"
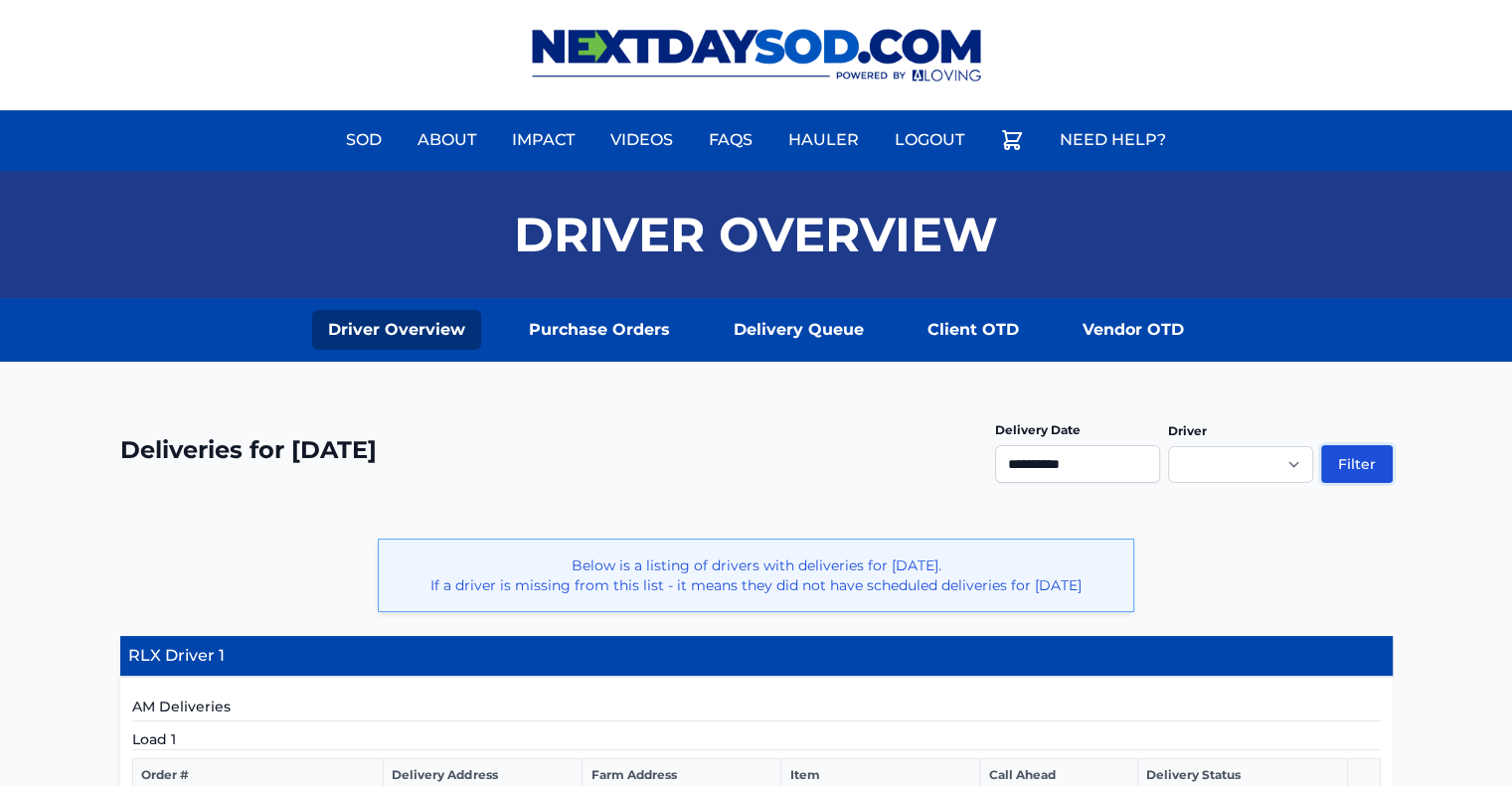
click at [1359, 459] on button "Filter" at bounding box center [1356, 464] width 72 height 38
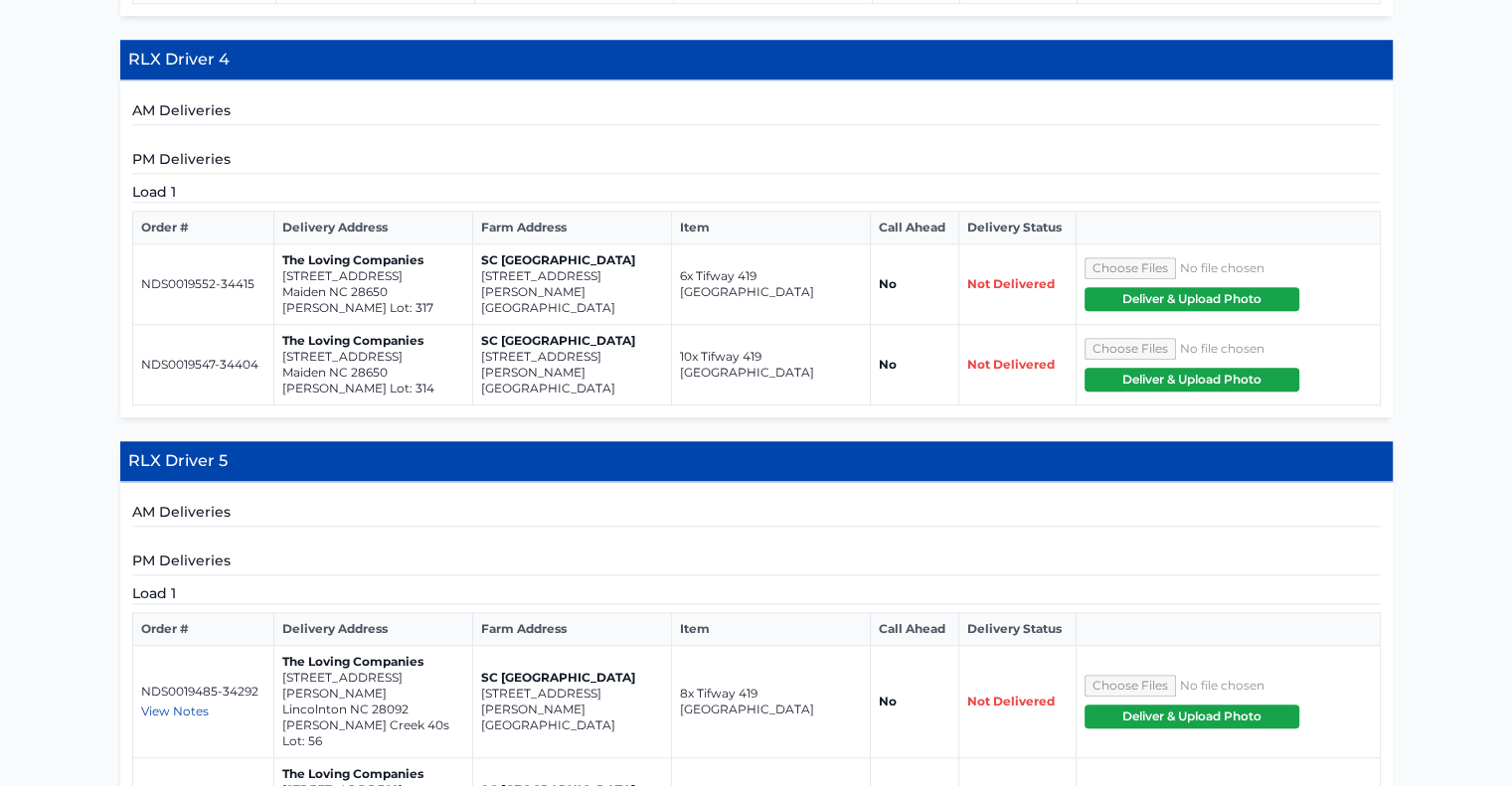
scroll to position [1708, 0]
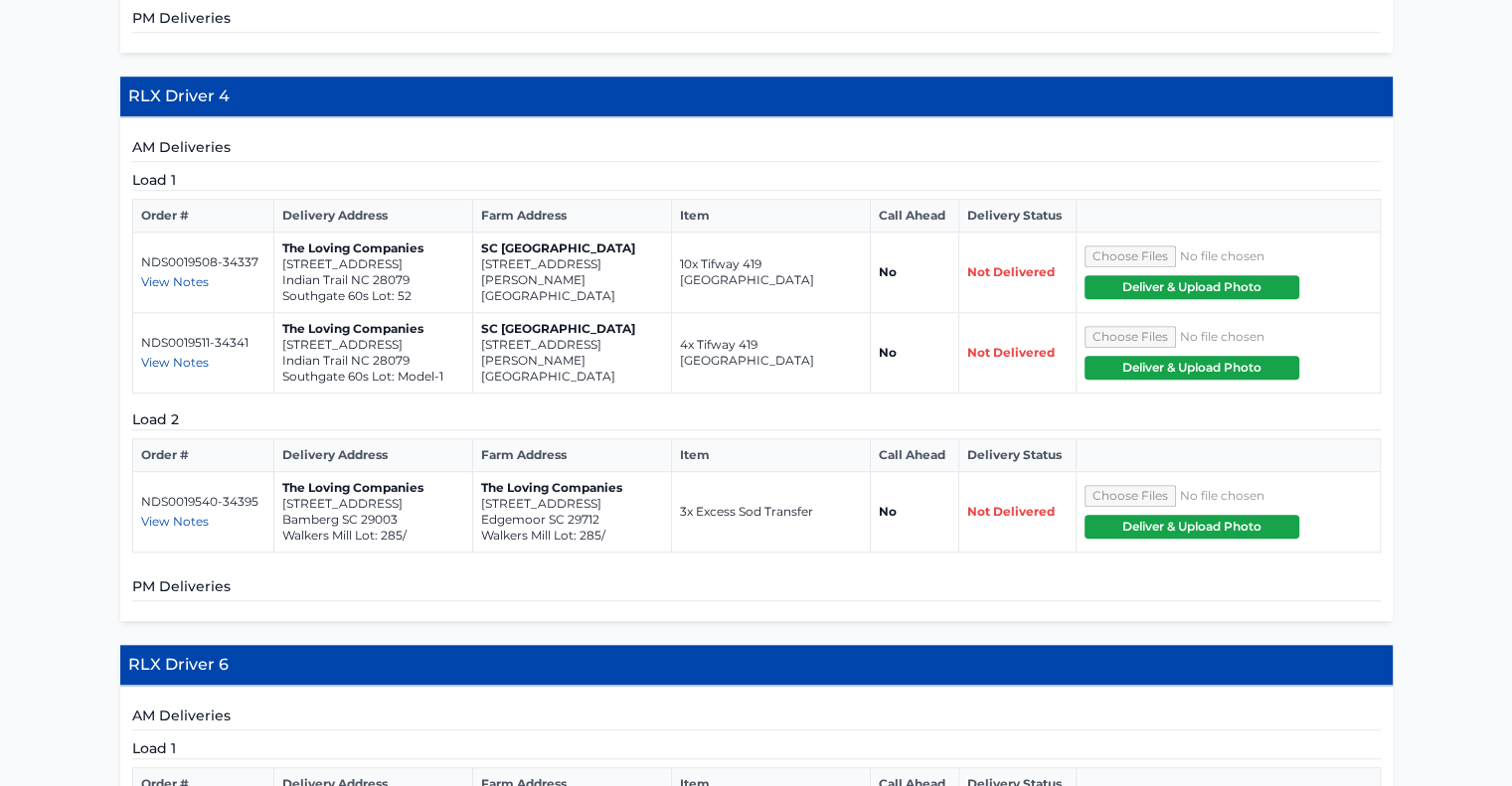
scroll to position [1553, 0]
